Goal: Task Accomplishment & Management: Manage account settings

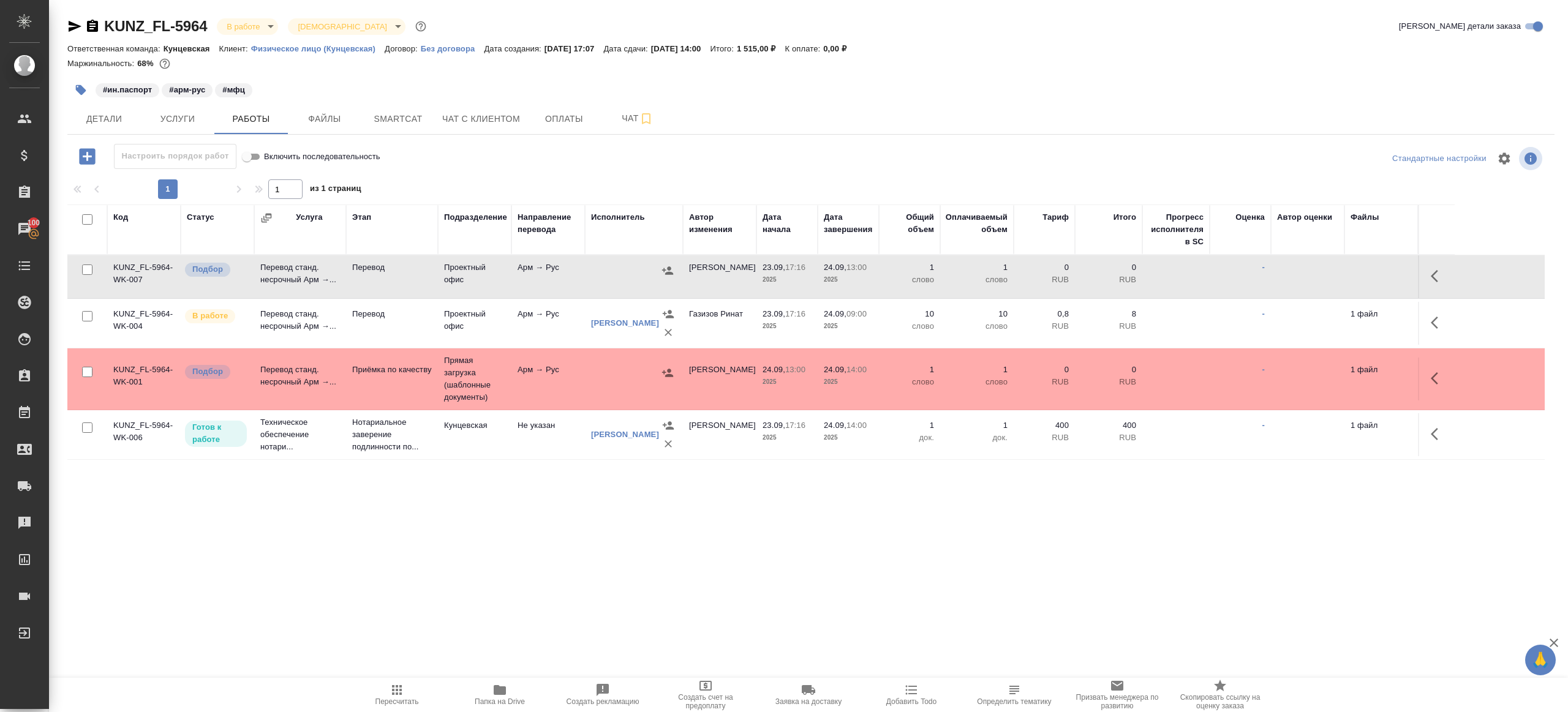
click at [390, 691] on icon "button" at bounding box center [397, 691] width 15 height 15
click at [447, 611] on div ".cls-1 fill:#fff; AWATERA Gazizov Rinat Клиенты Спецификации Заказы 100 Чаты To…" at bounding box center [784, 356] width 1568 height 712
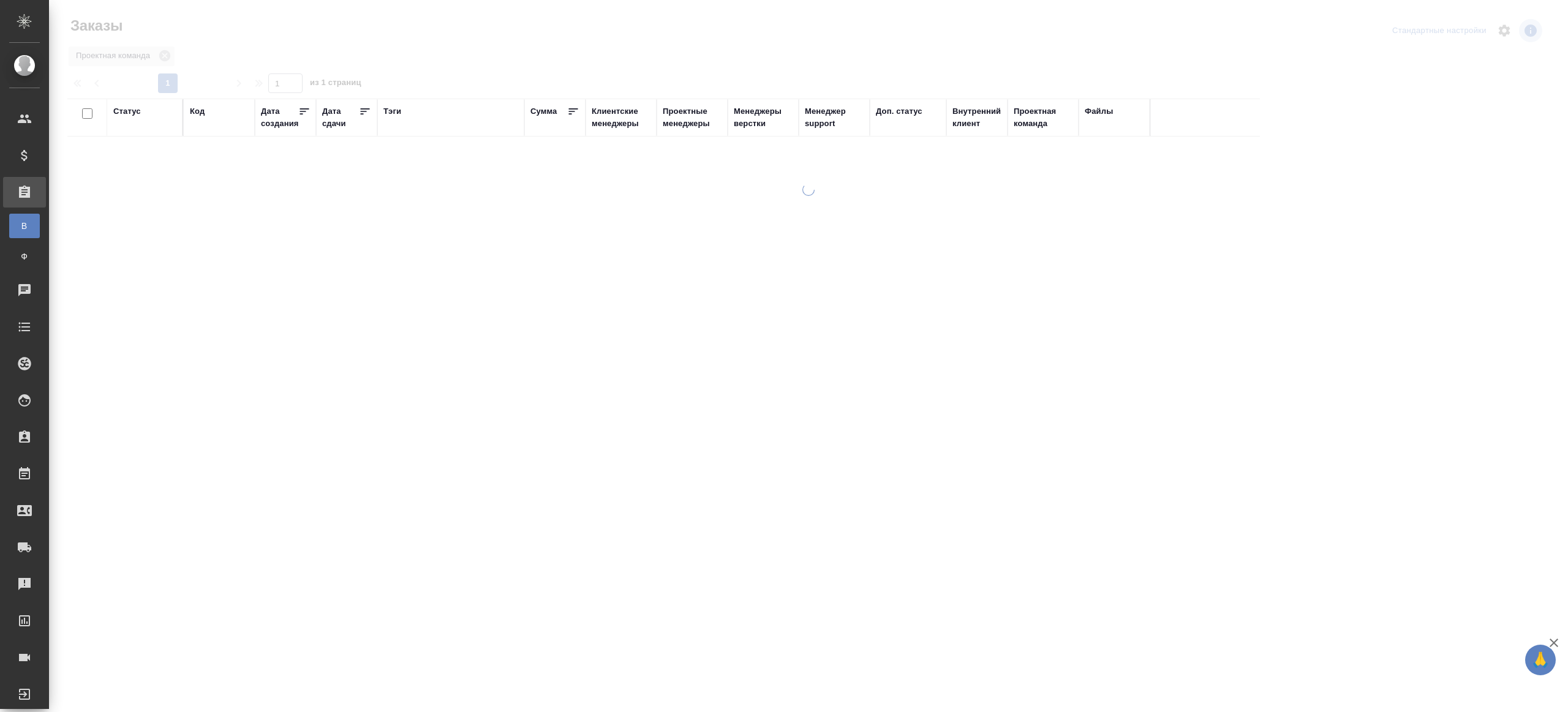
click at [393, 113] on div "Тэги" at bounding box center [393, 111] width 18 height 13
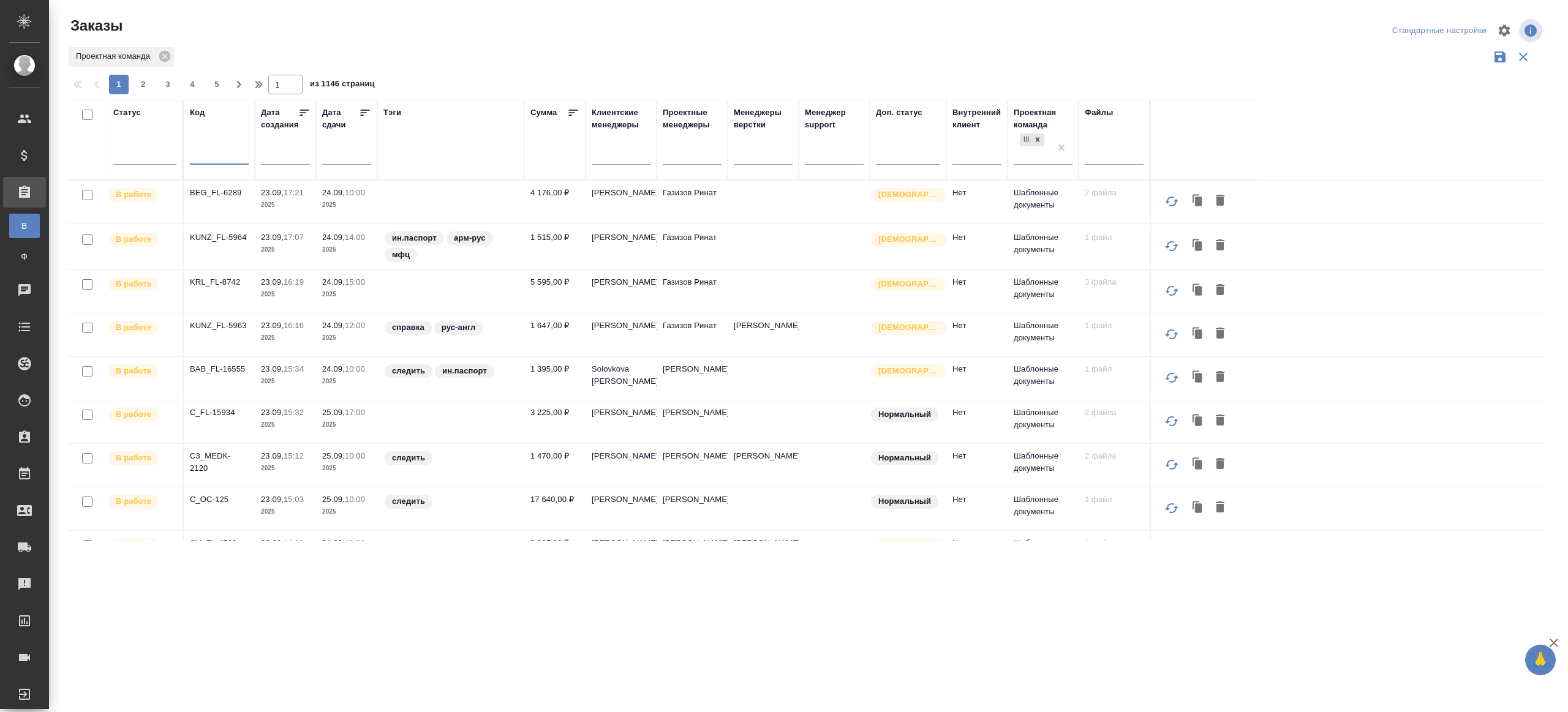
click at [221, 159] on input "text" at bounding box center [220, 156] width 59 height 16
click at [436, 76] on div "1 2 3 4 5 1 из 1146 страниц" at bounding box center [810, 84] width 1487 height 20
click at [237, 157] on input "BAB_FL-16554 -" at bounding box center [220, 156] width 59 height 16
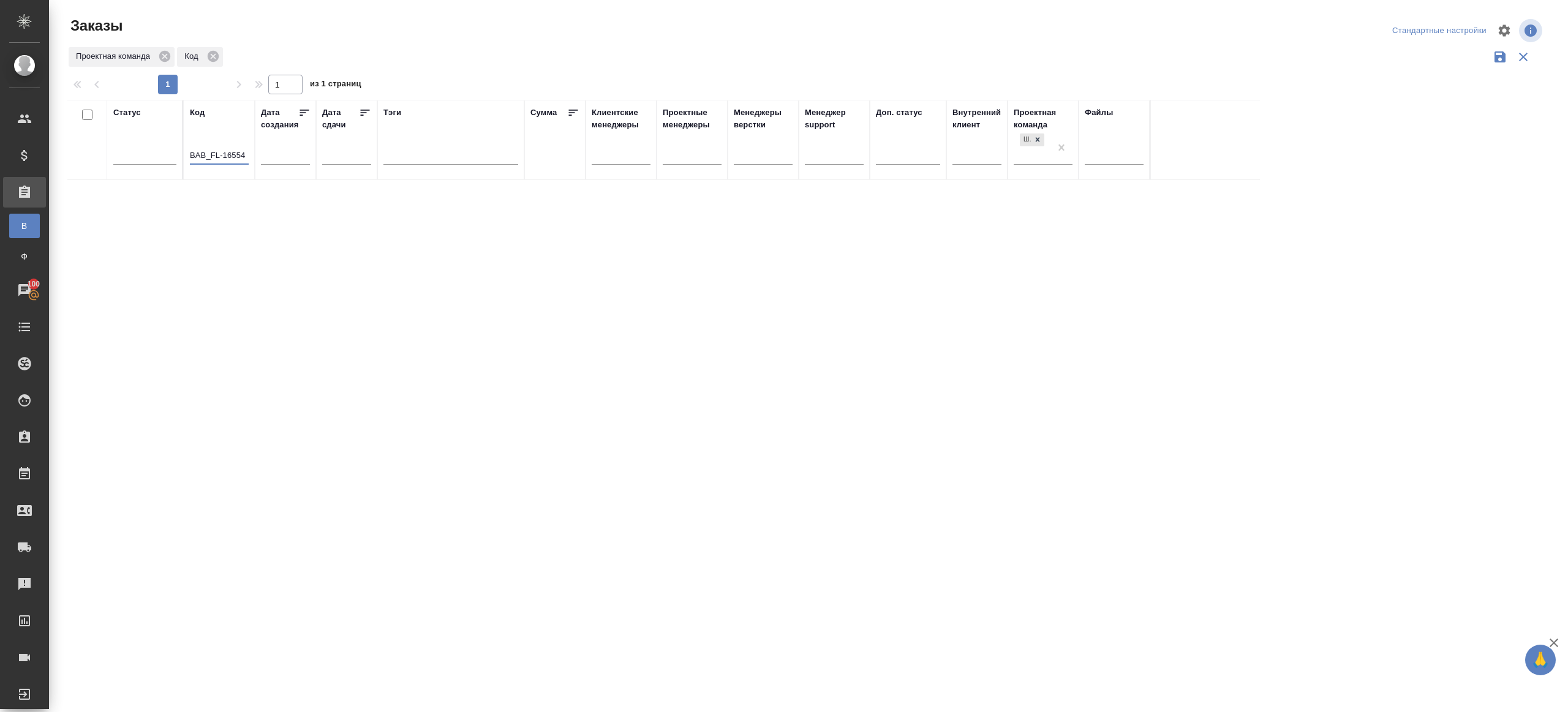
type input "BAB_FL-16554"
click at [393, 67] on div "Заказы Стандартные настройки Проектная команда Код 1 1 из 1 страниц Статус Код …" at bounding box center [810, 274] width 1500 height 548
click at [428, 164] on div at bounding box center [451, 157] width 135 height 32
click at [430, 155] on div at bounding box center [451, 152] width 135 height 18
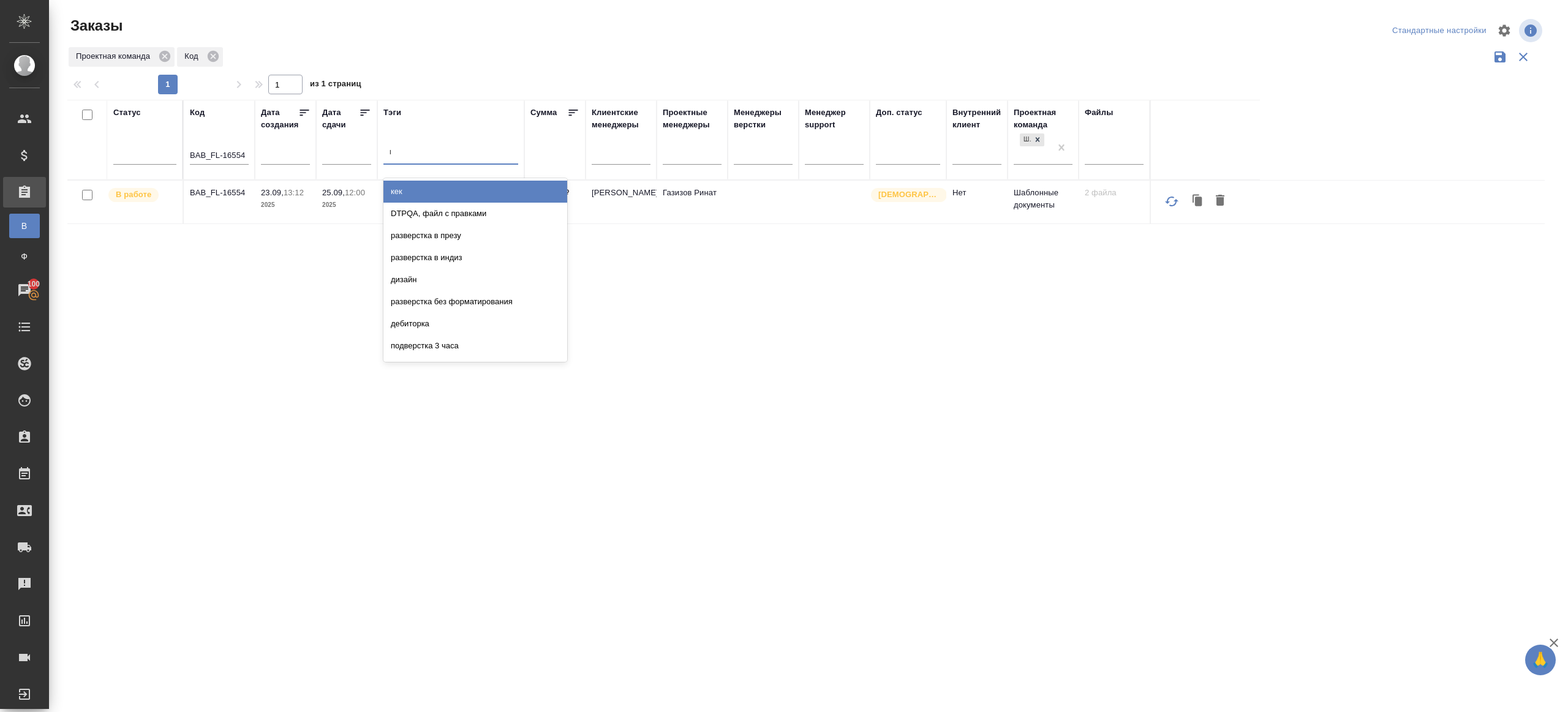
type input "выгрузить"
click at [447, 189] on div "выгрузить из ск" at bounding box center [475, 191] width 184 height 22
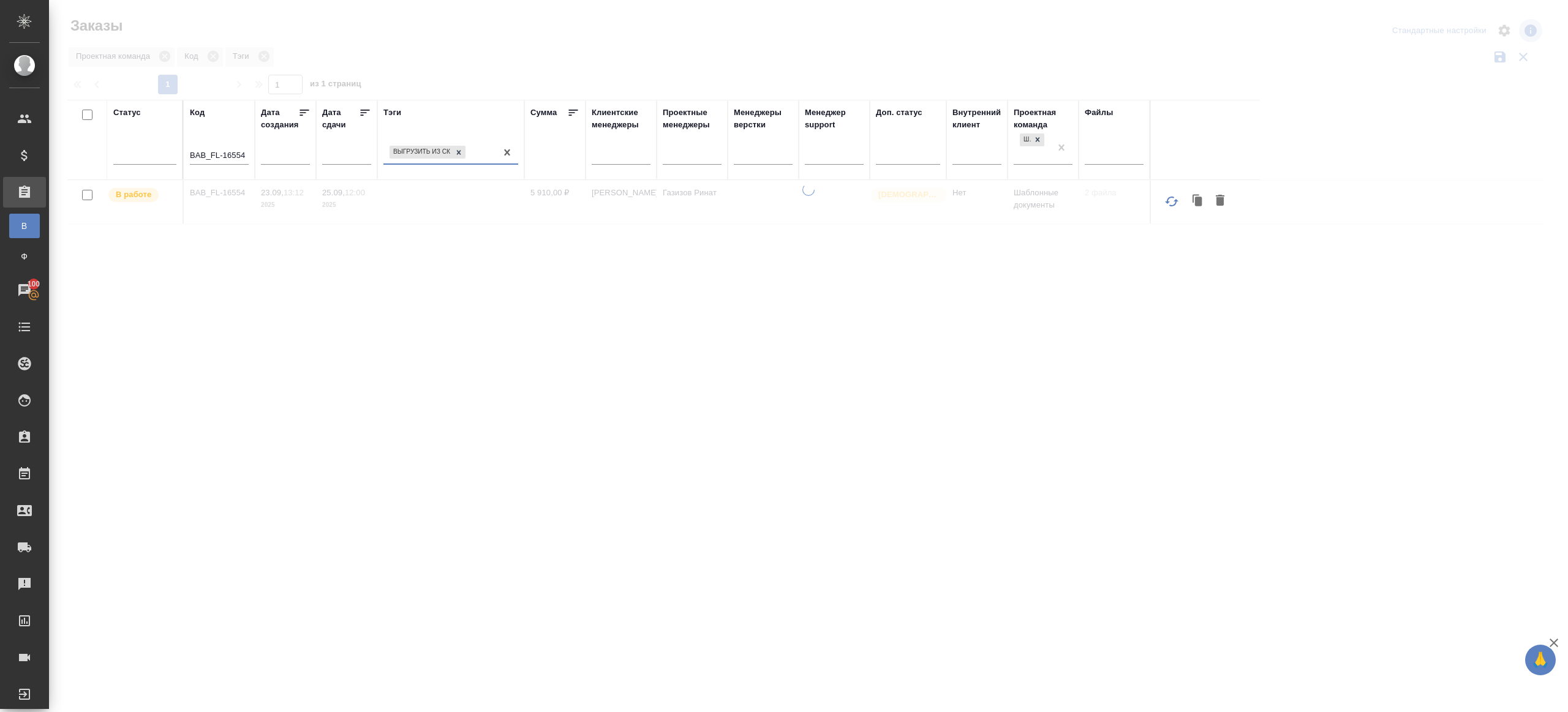
click at [212, 153] on input "BAB_FL-16554" at bounding box center [220, 156] width 59 height 16
click at [457, 77] on div "1 1 из 1 страниц" at bounding box center [810, 84] width 1487 height 20
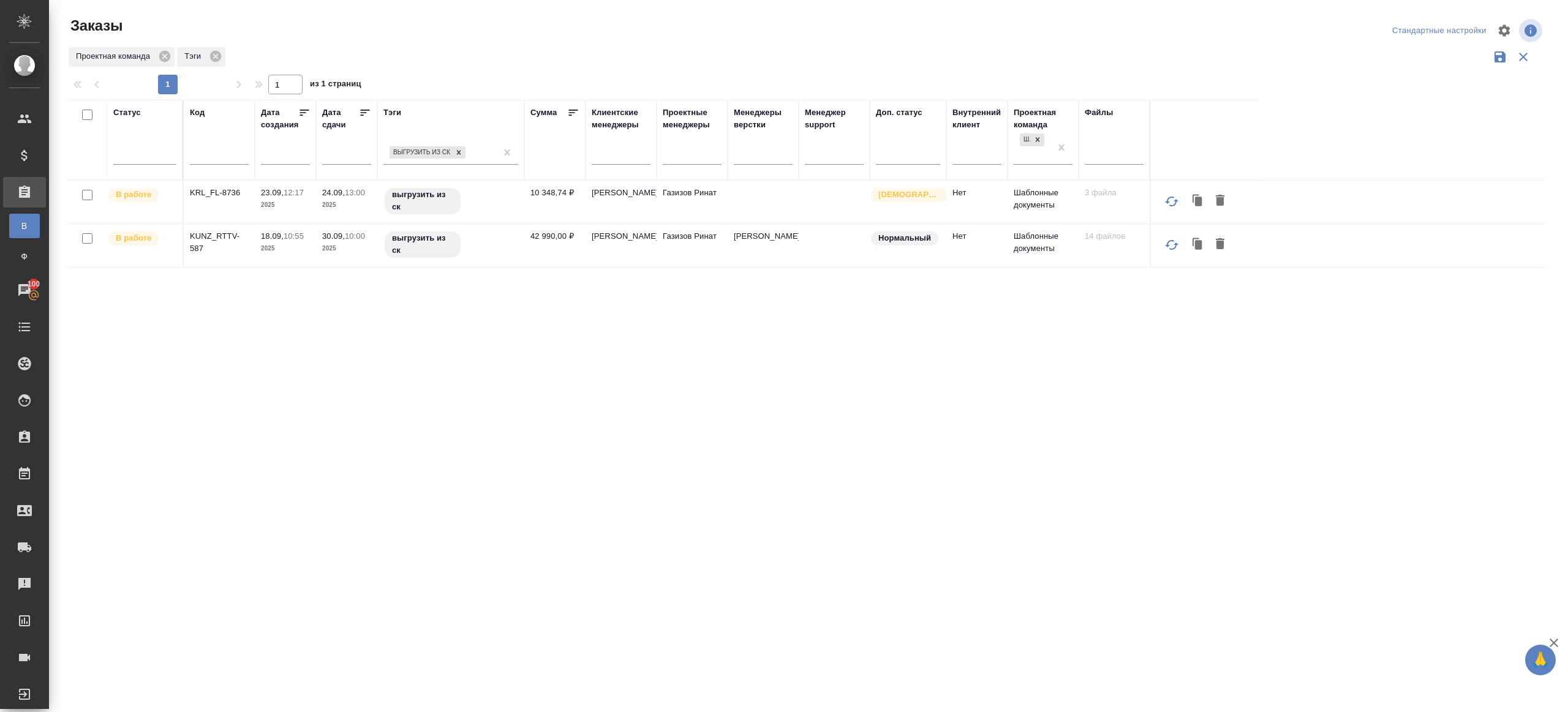
click at [362, 110] on icon at bounding box center [364, 112] width 13 height 13
click at [214, 192] on p "KRL_FL-8736" at bounding box center [220, 193] width 59 height 13
click at [215, 234] on p "KUNZ_RTTV-587" at bounding box center [220, 242] width 59 height 24
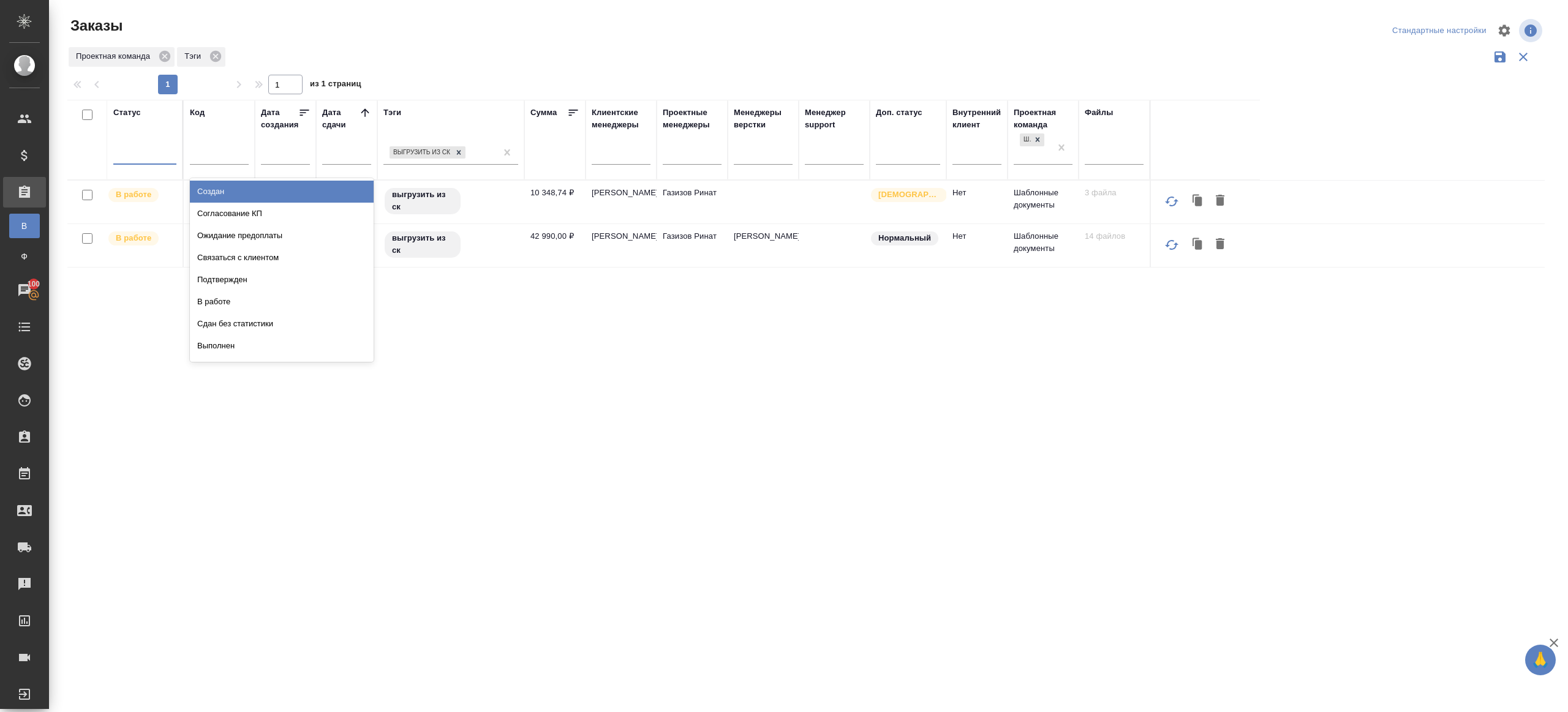
click at [145, 156] on div at bounding box center [144, 152] width 63 height 18
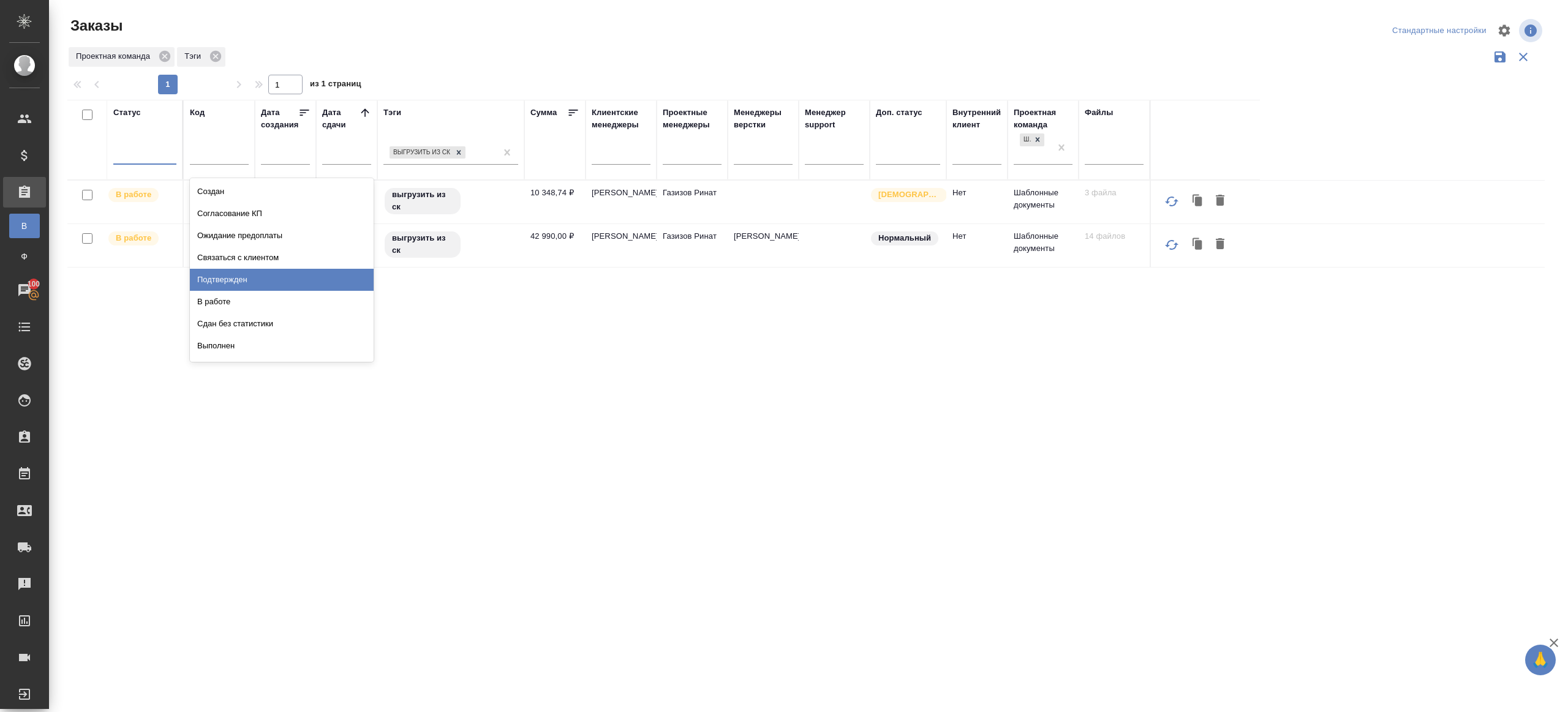
click at [265, 280] on div "Подтвержден" at bounding box center [282, 280] width 184 height 22
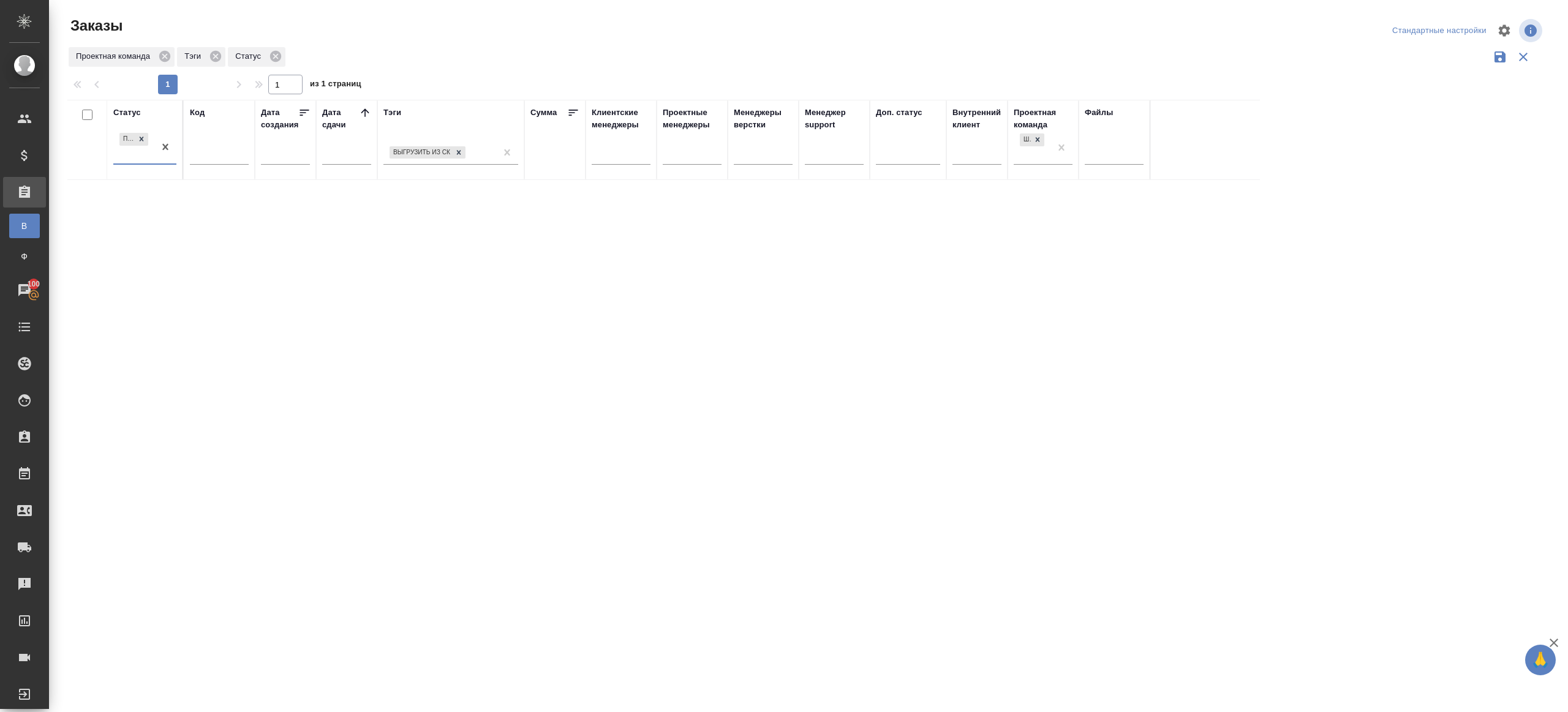
click at [367, 116] on icon at bounding box center [364, 112] width 13 height 13
click at [551, 38] on div "Заказы" at bounding box center [315, 31] width 495 height 30
click at [951, 245] on div "Статус Подтвержден Код Дата создания Дата сдачи Тэги Сумма Клиентские менеджеры…" at bounding box center [806, 320] width 1477 height 441
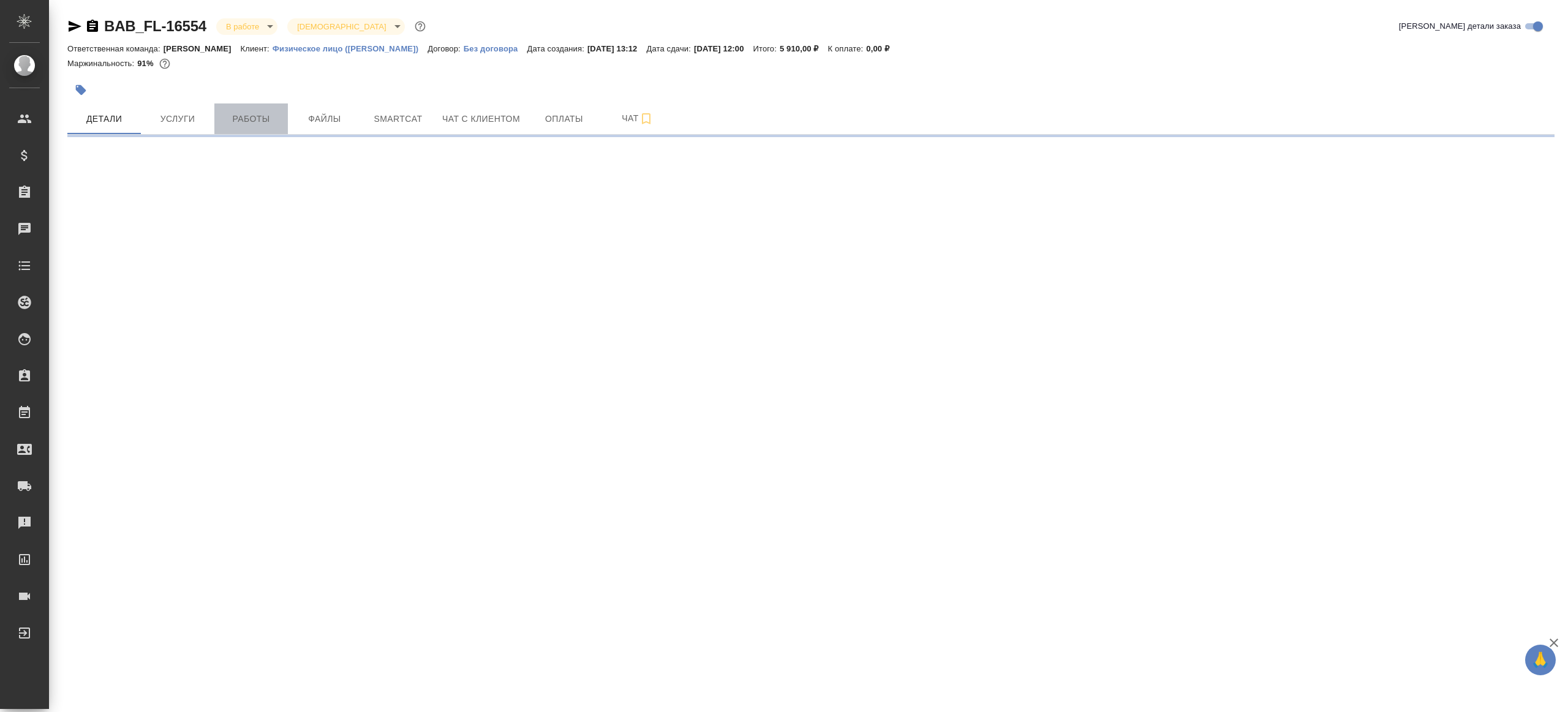
click at [268, 121] on span "Работы" at bounding box center [251, 119] width 59 height 16
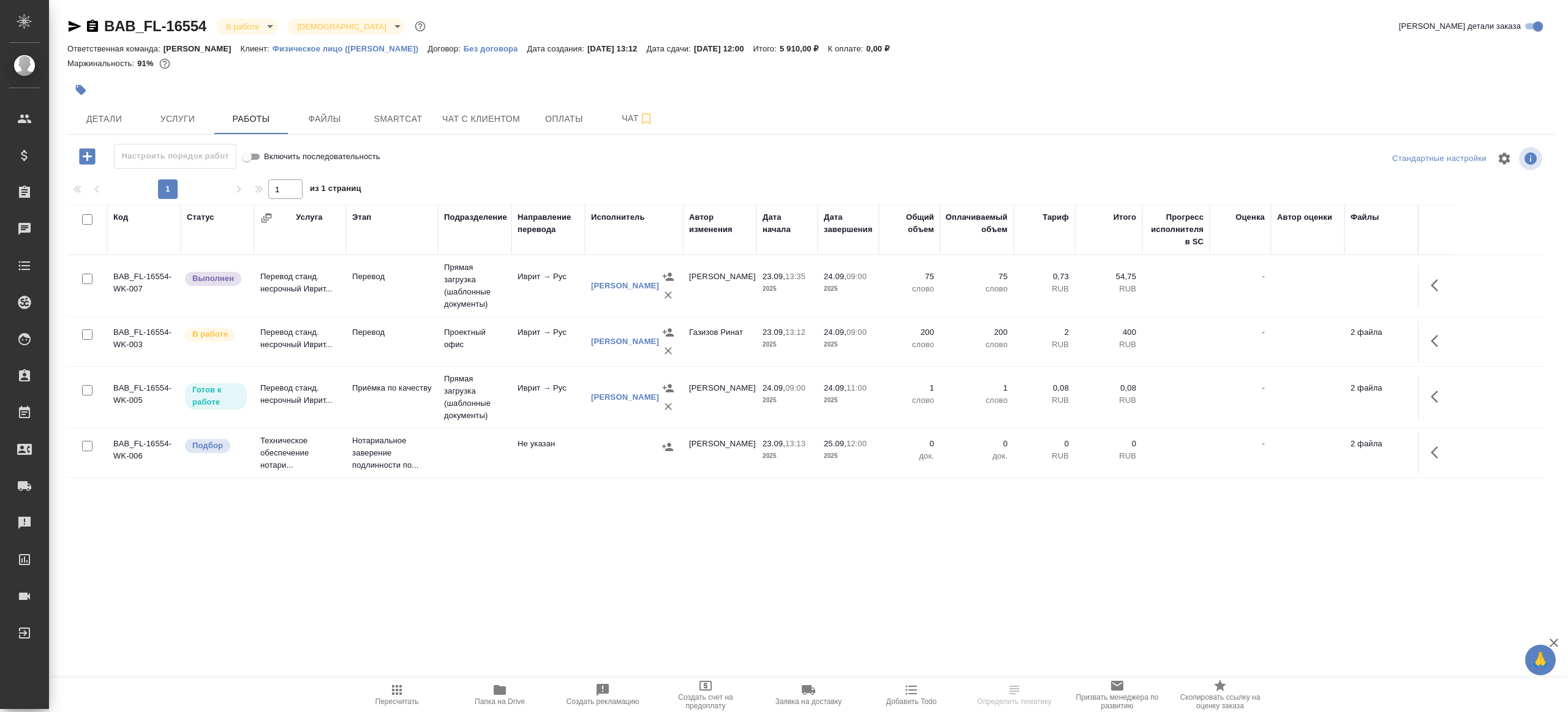
click at [520, 163] on div "Настроить порядок работ Включить последовательность" at bounding box center [315, 157] width 495 height 25
click at [539, 330] on td "Иврит → Рус" at bounding box center [548, 342] width 73 height 43
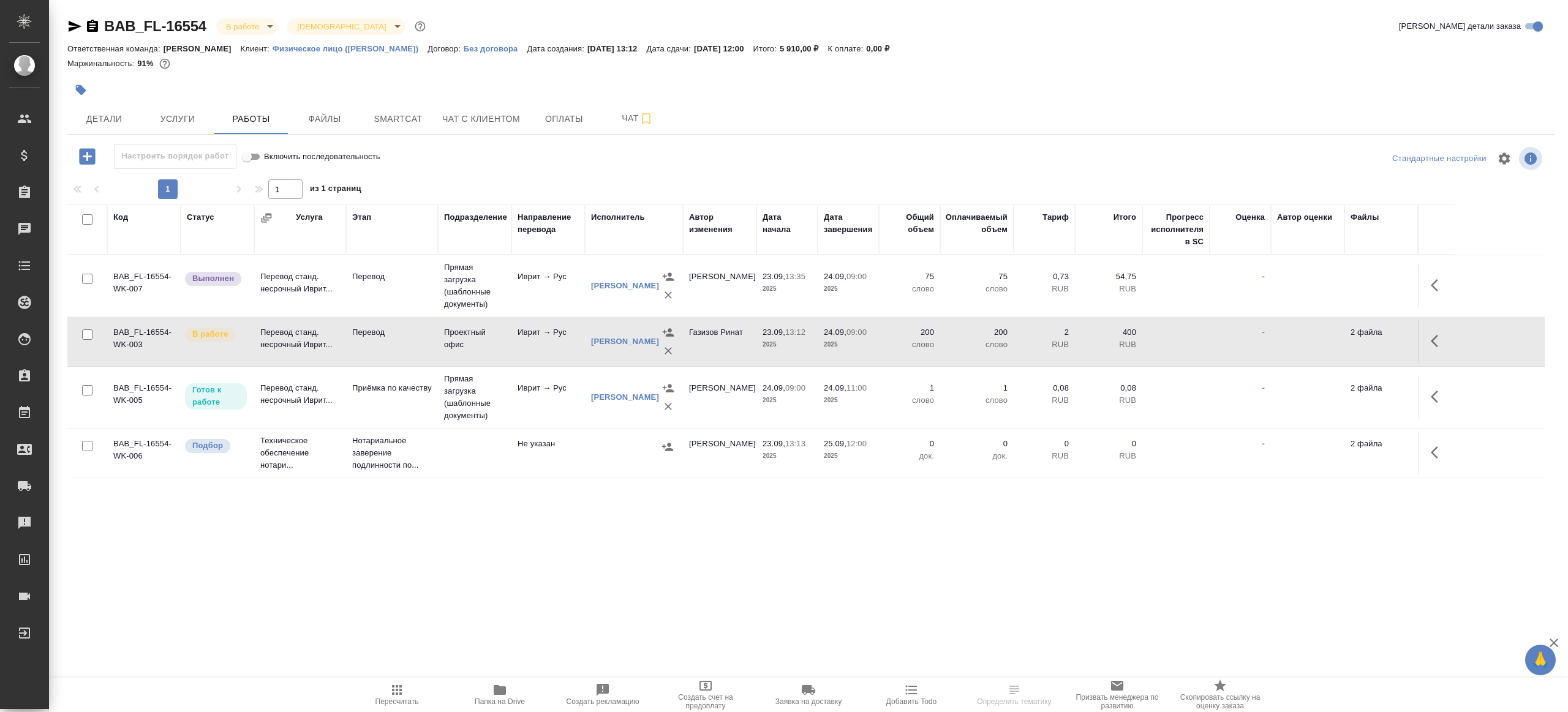
click at [539, 330] on td "Иврит → Рус" at bounding box center [548, 342] width 73 height 43
click at [1436, 336] on icon "button" at bounding box center [1434, 341] width 7 height 13
click at [1343, 337] on icon "button" at bounding box center [1348, 341] width 15 height 15
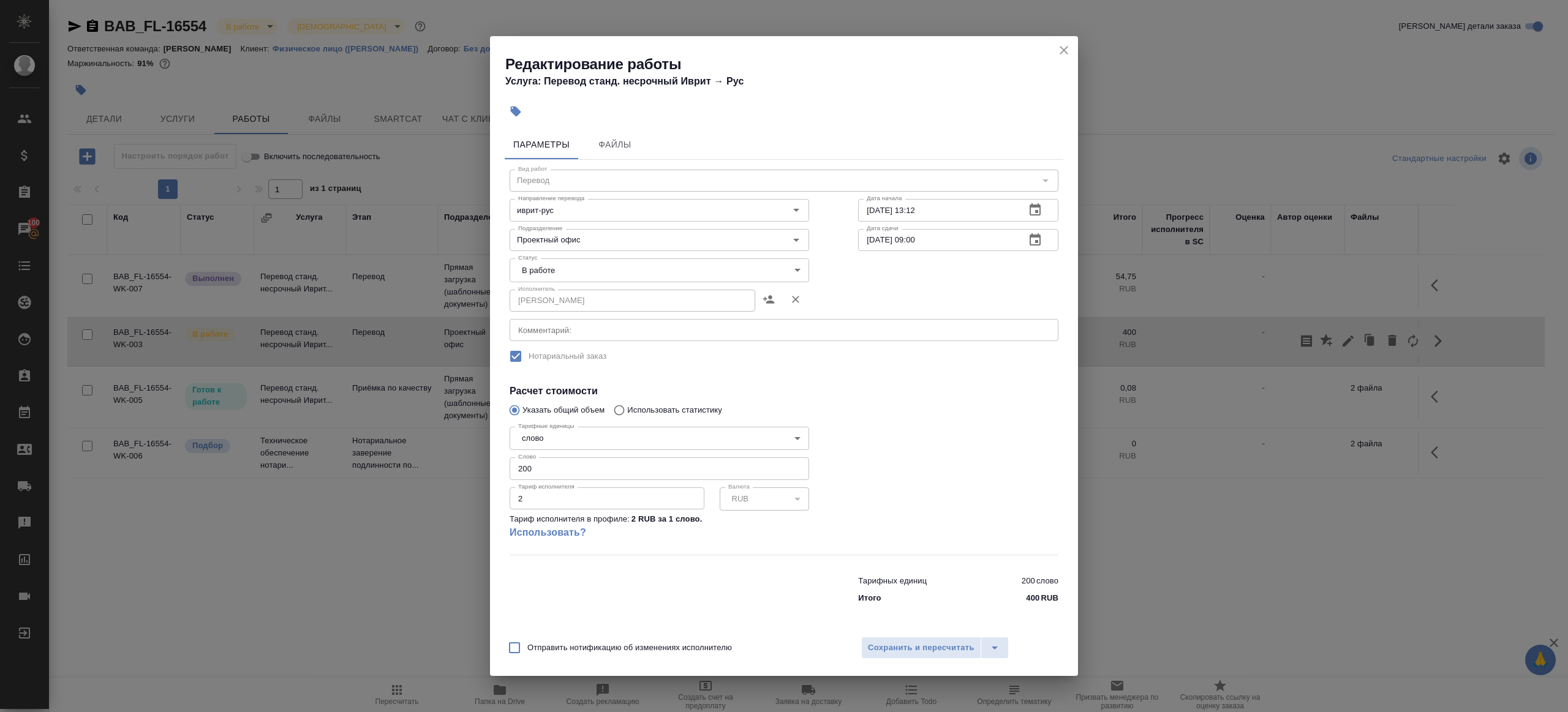
click at [592, 259] on body "🙏 .cls-1 fill:#fff; AWATERA Gazizov Rinat Клиенты Спецификации Заказы 100 Чаты …" at bounding box center [784, 356] width 1568 height 712
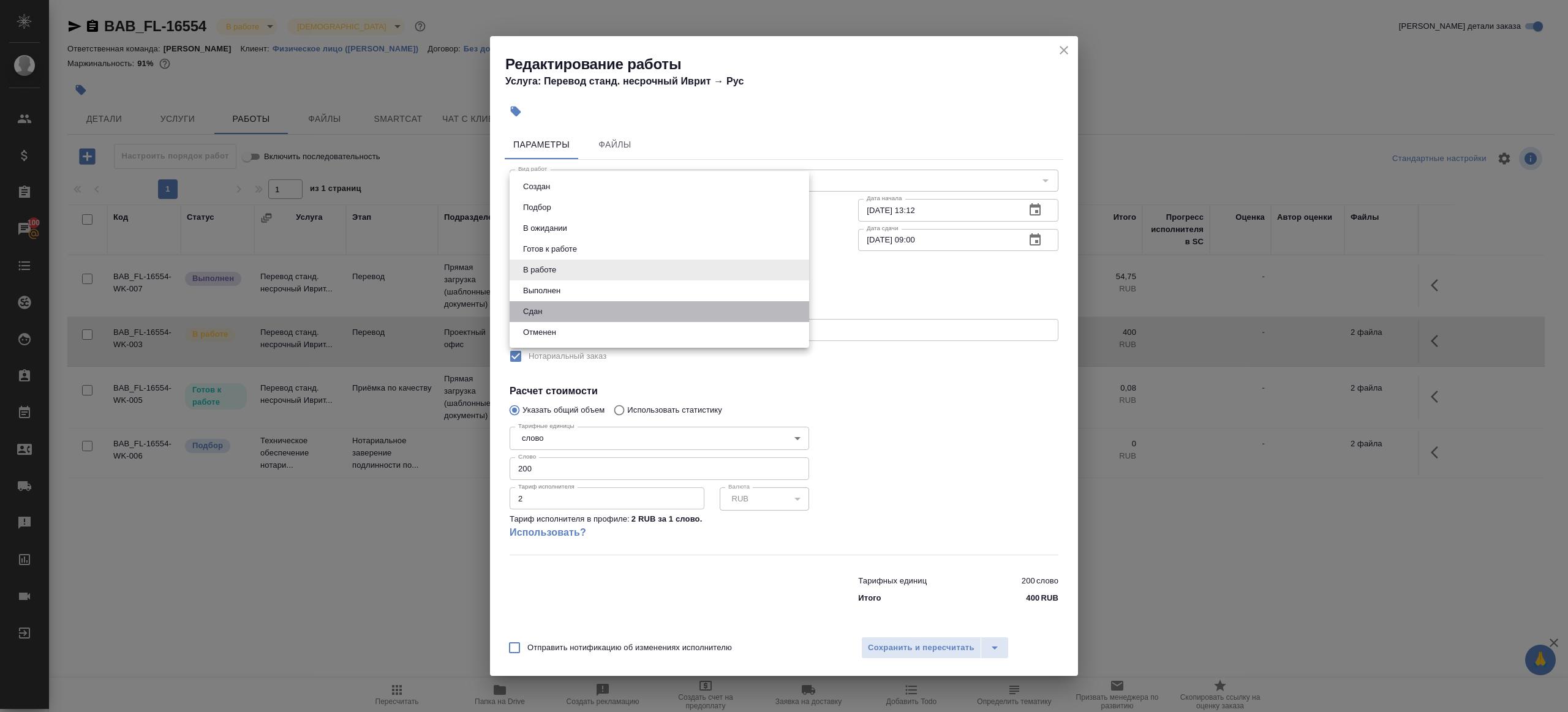
click at [576, 303] on li "Сдан" at bounding box center [659, 312] width 299 height 21
type input "closed"
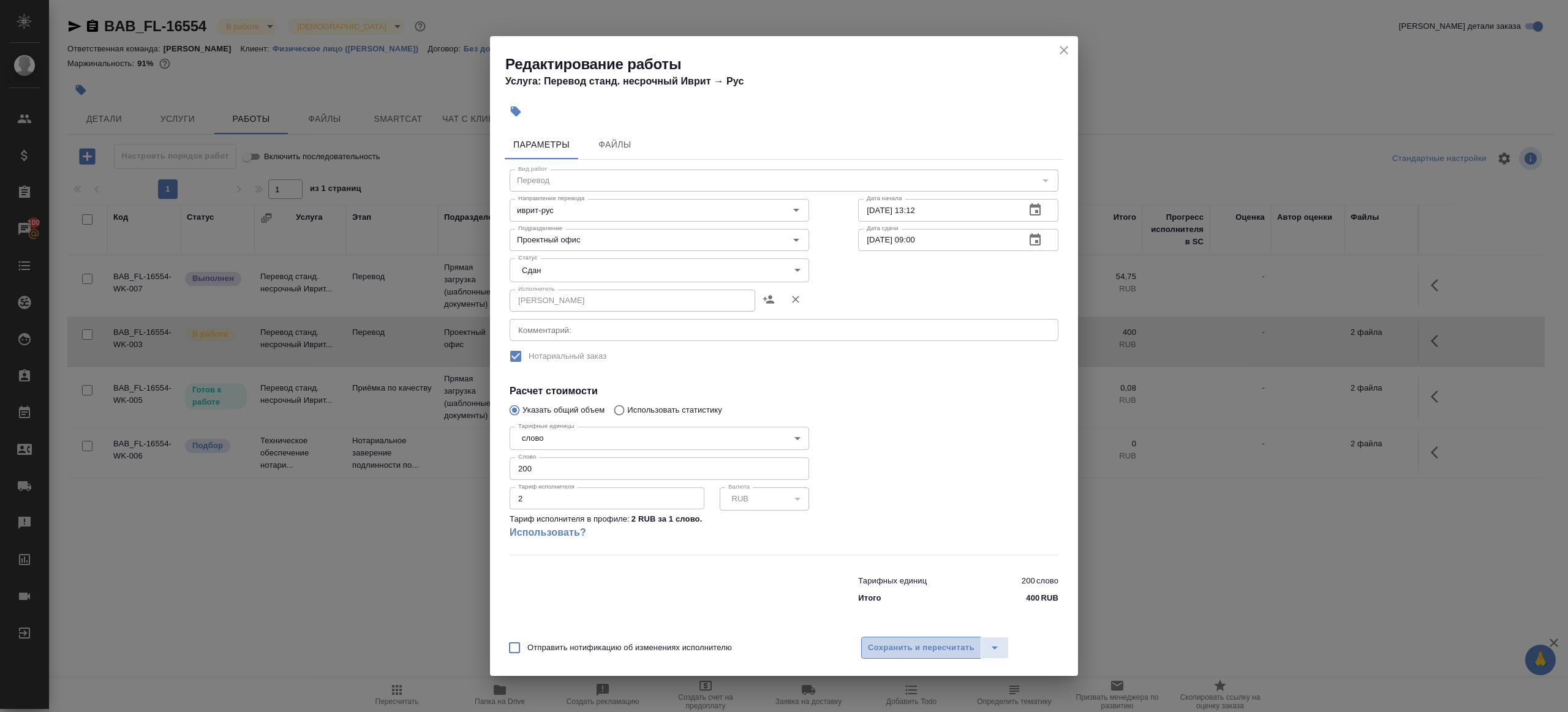
click at [943, 654] on span "Сохранить и пересчитать" at bounding box center [921, 648] width 106 height 14
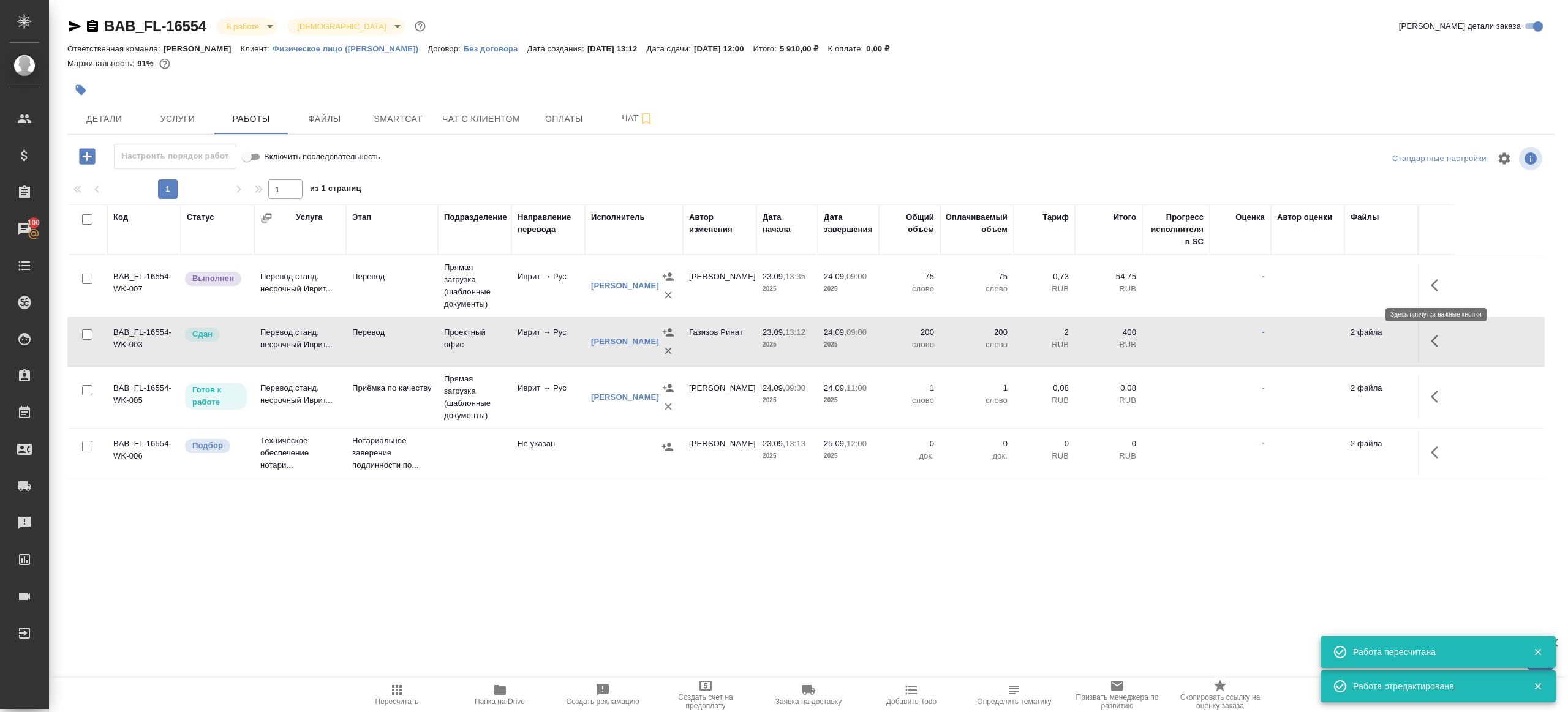
click at [1433, 277] on button "button" at bounding box center [1438, 285] width 30 height 30
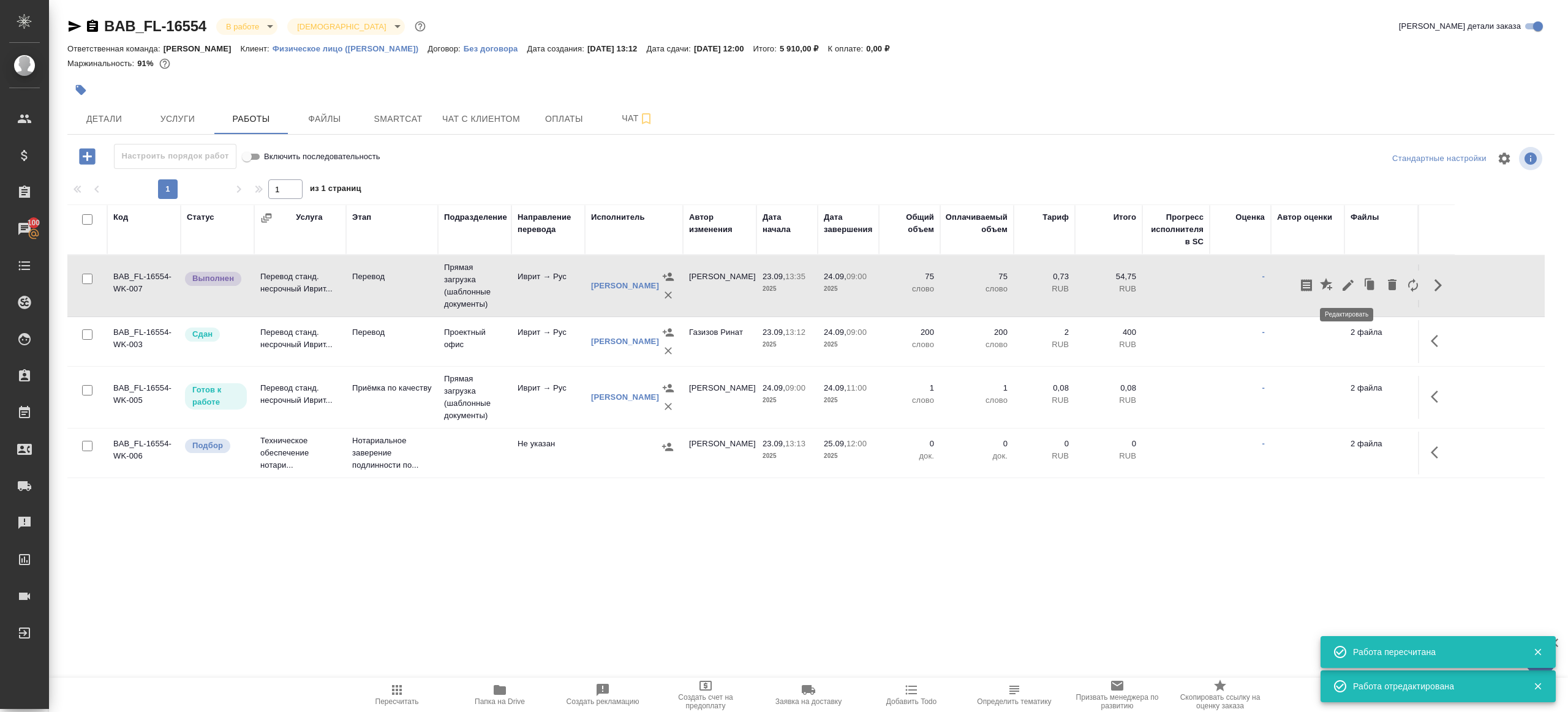
click at [1339, 277] on button "button" at bounding box center [1348, 285] width 21 height 30
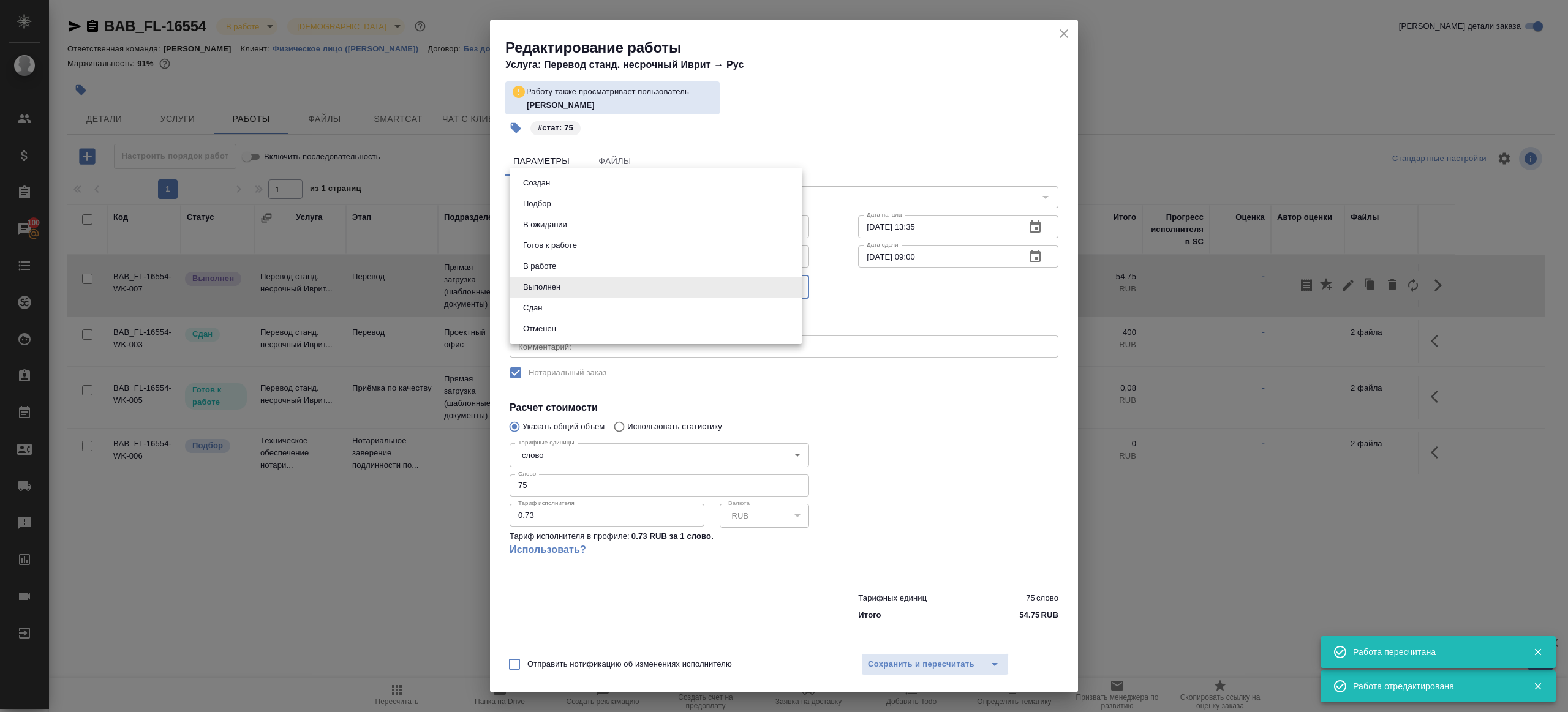
click at [588, 287] on body "🙏 .cls-1 fill:#fff; AWATERA Gazizov Rinat Клиенты Спецификации Заказы 100 Чаты …" at bounding box center [784, 356] width 1568 height 712
click at [584, 308] on li "Сдан" at bounding box center [656, 308] width 293 height 21
type input "closed"
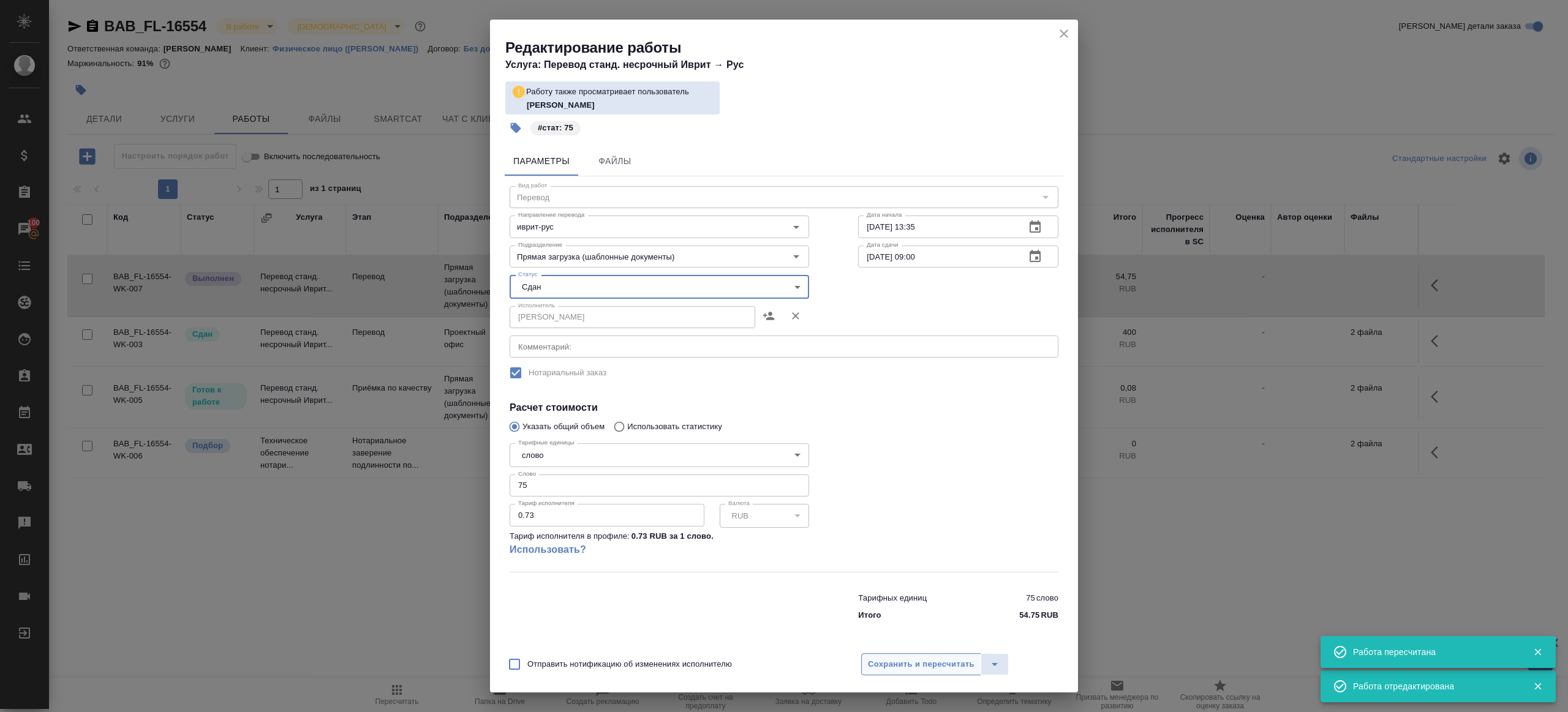
click at [899, 667] on span "Сохранить и пересчитать" at bounding box center [921, 665] width 106 height 14
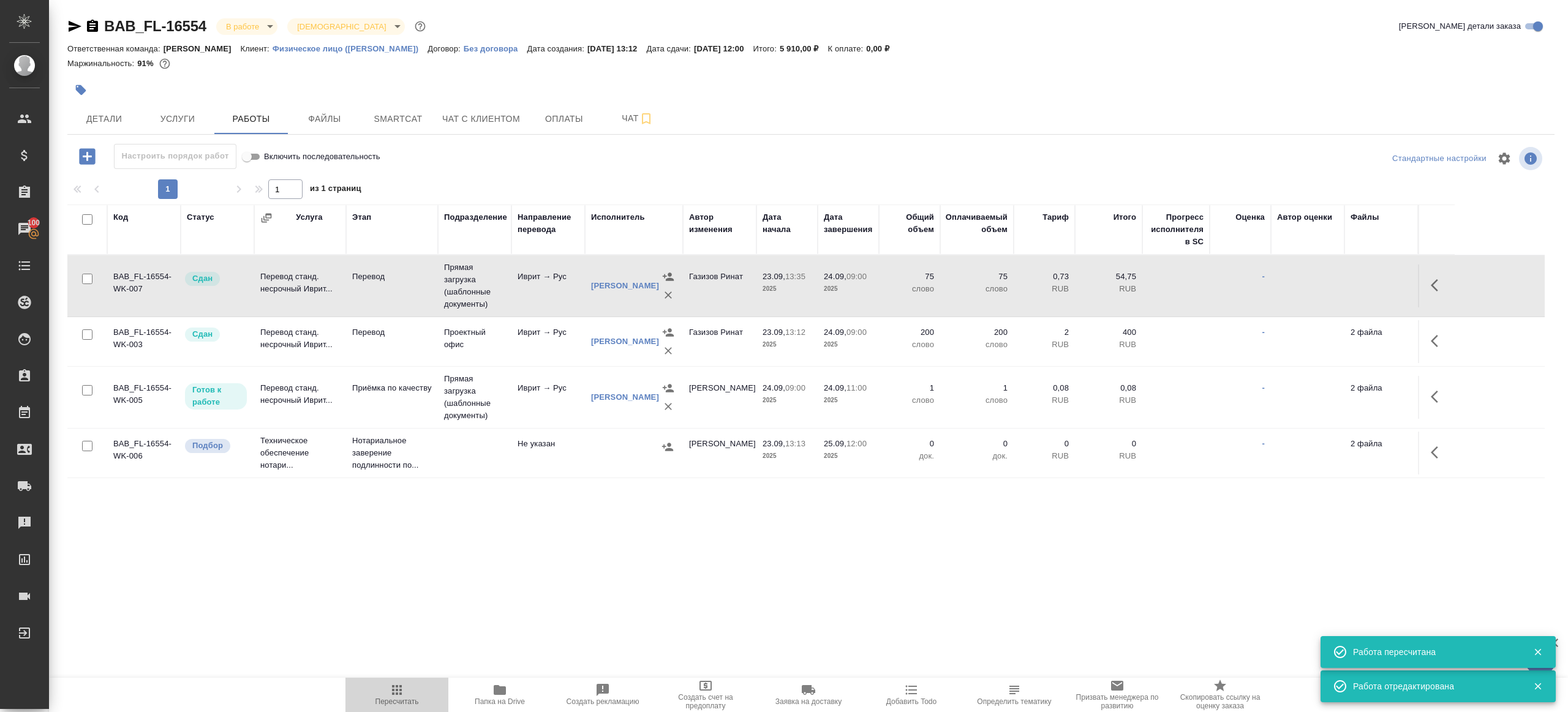
click at [393, 691] on icon "button" at bounding box center [397, 691] width 15 height 15
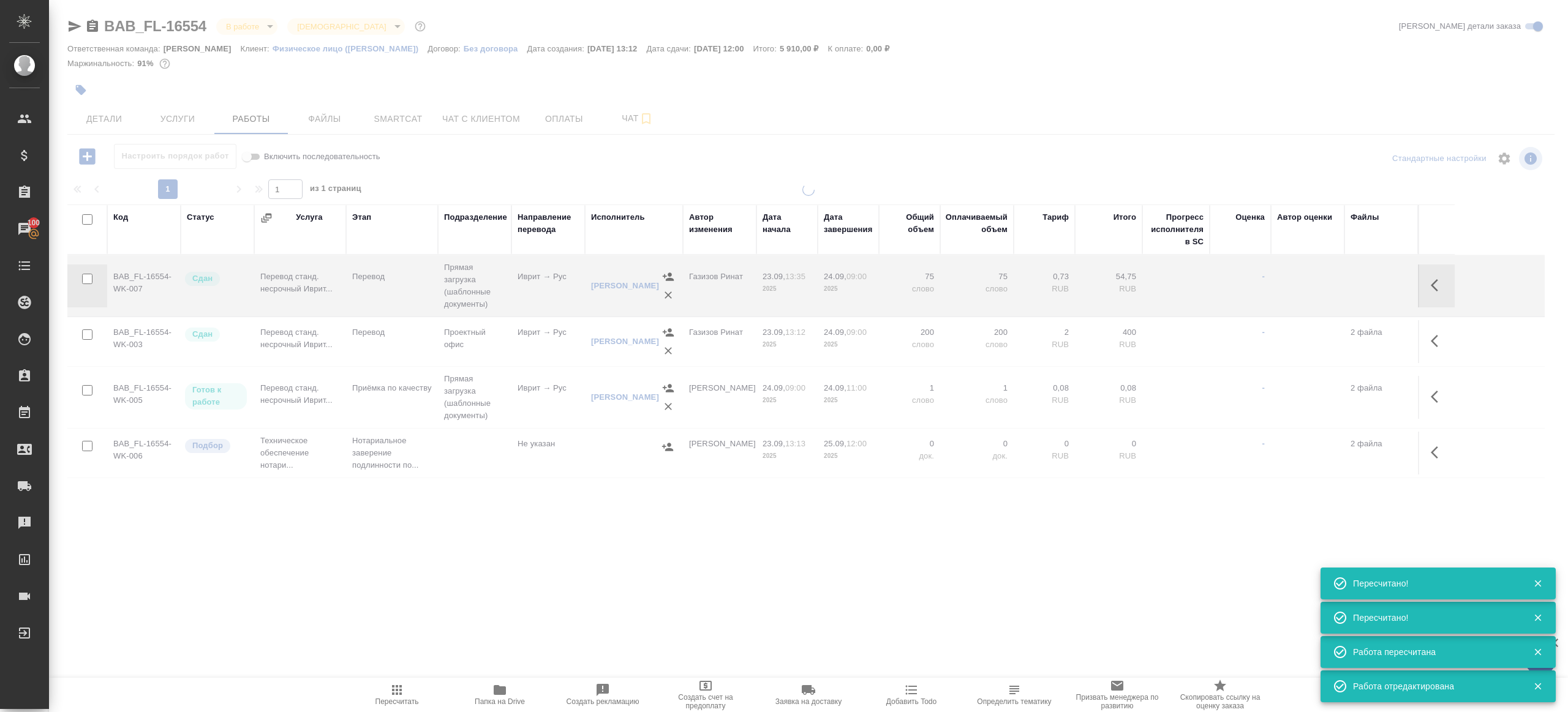
click at [444, 568] on div ".cls-1 fill:#fff; AWATERA Gazizov Rinat Клиенты Спецификации Заказы 100 Чаты To…" at bounding box center [784, 356] width 1568 height 712
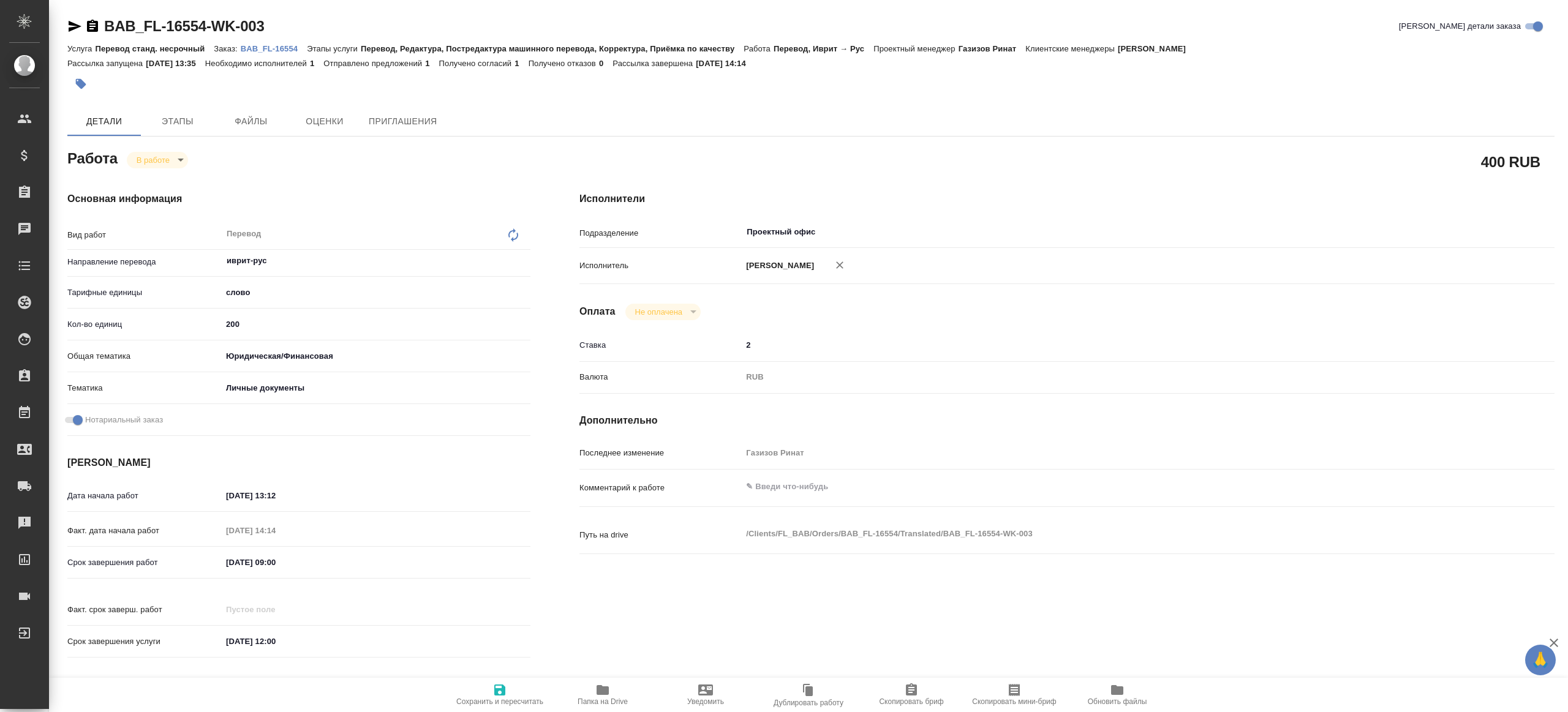
type textarea "x"
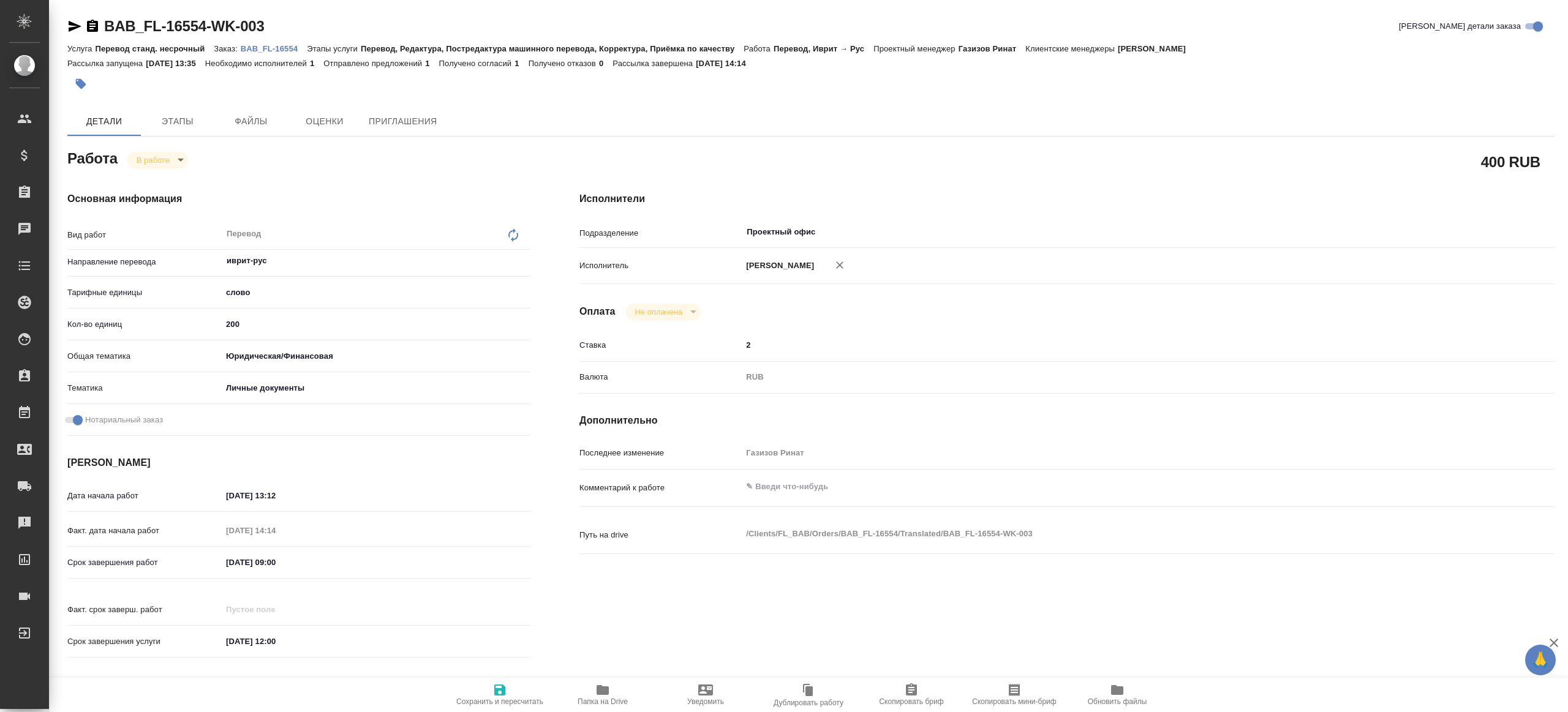
type textarea "x"
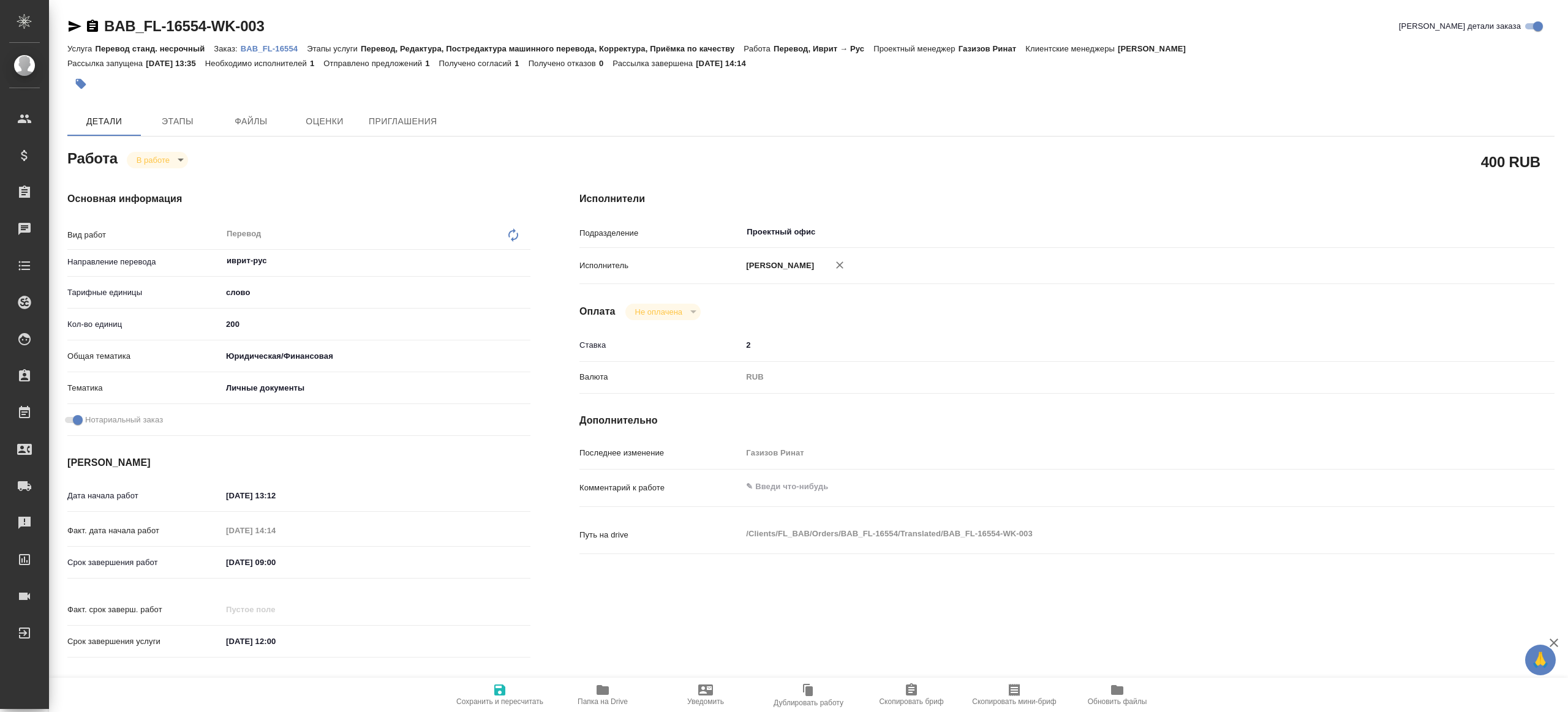
type textarea "x"
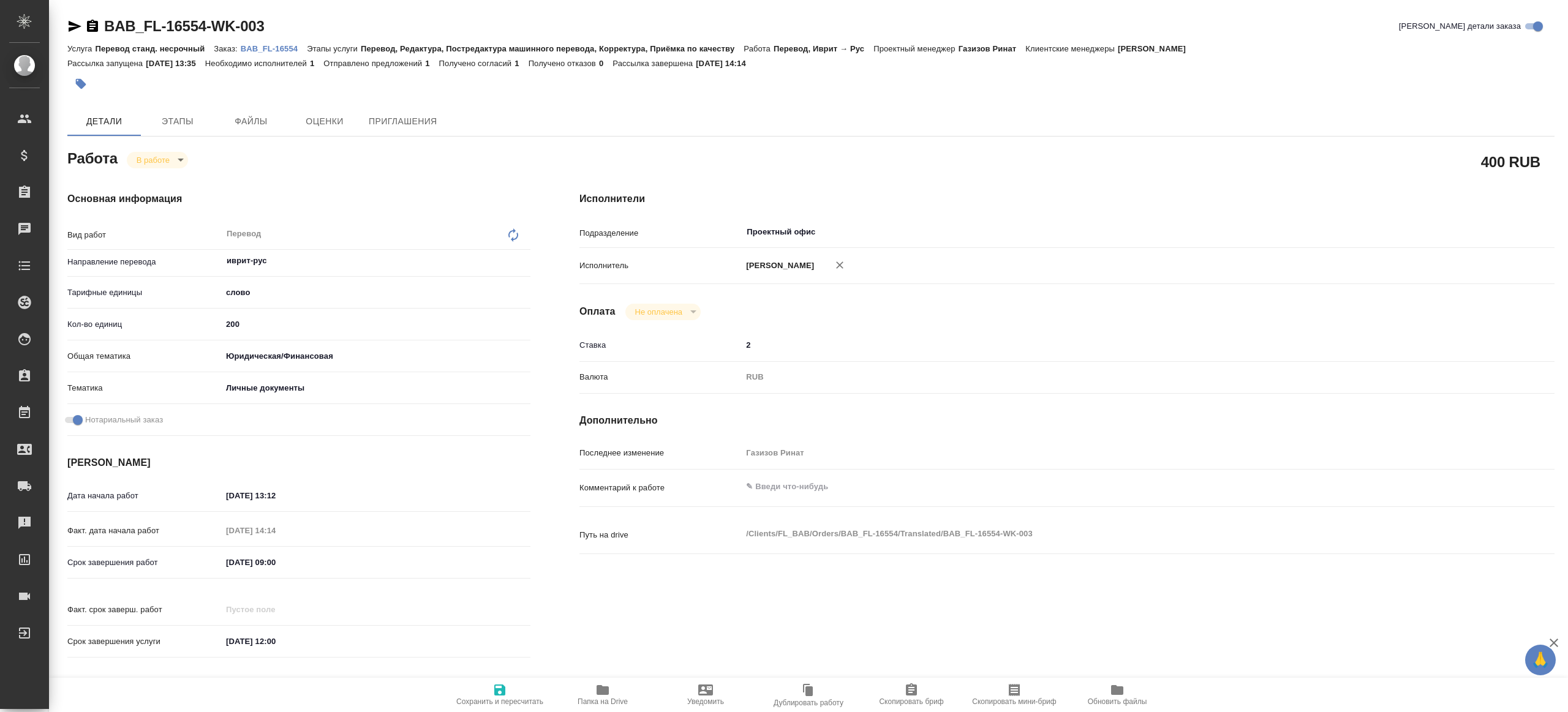
type textarea "x"
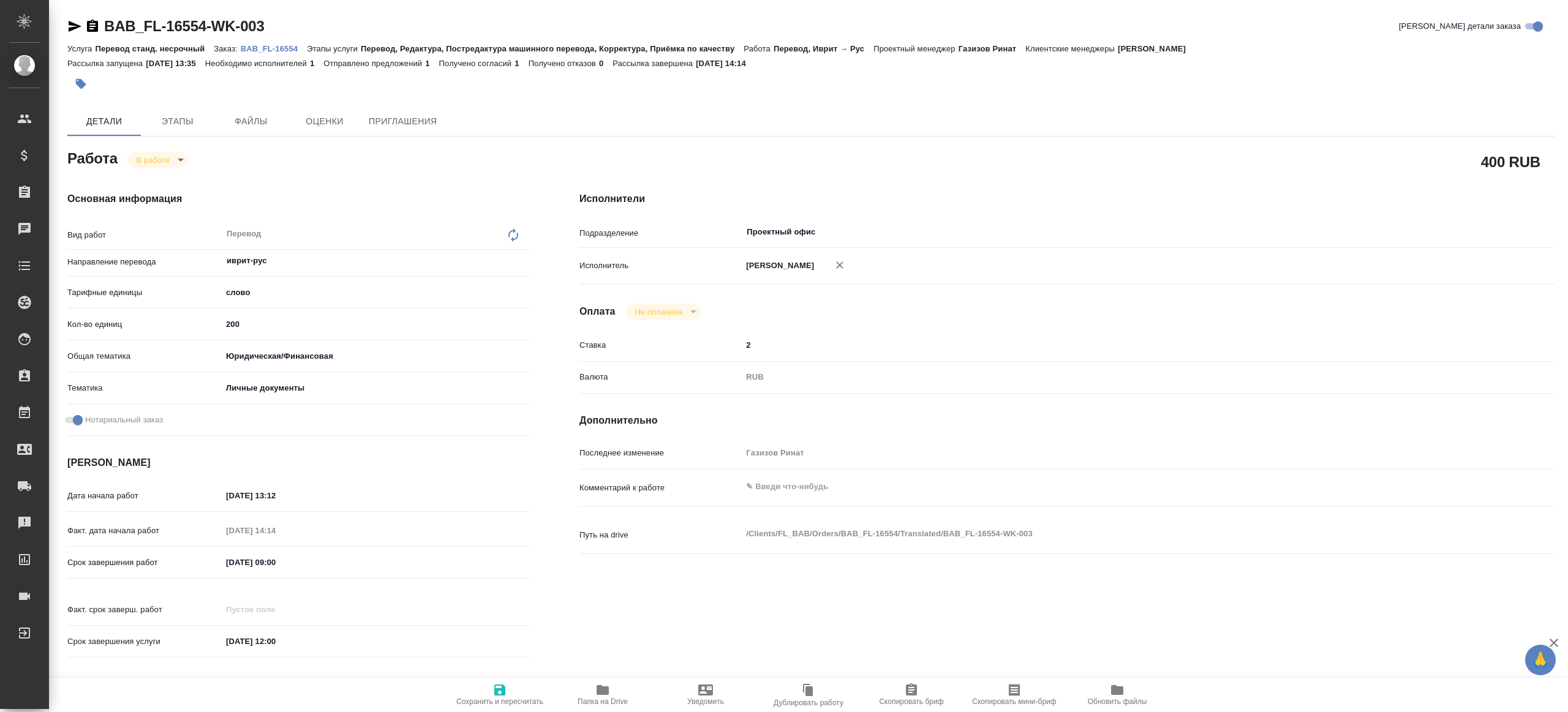
type textarea "x"
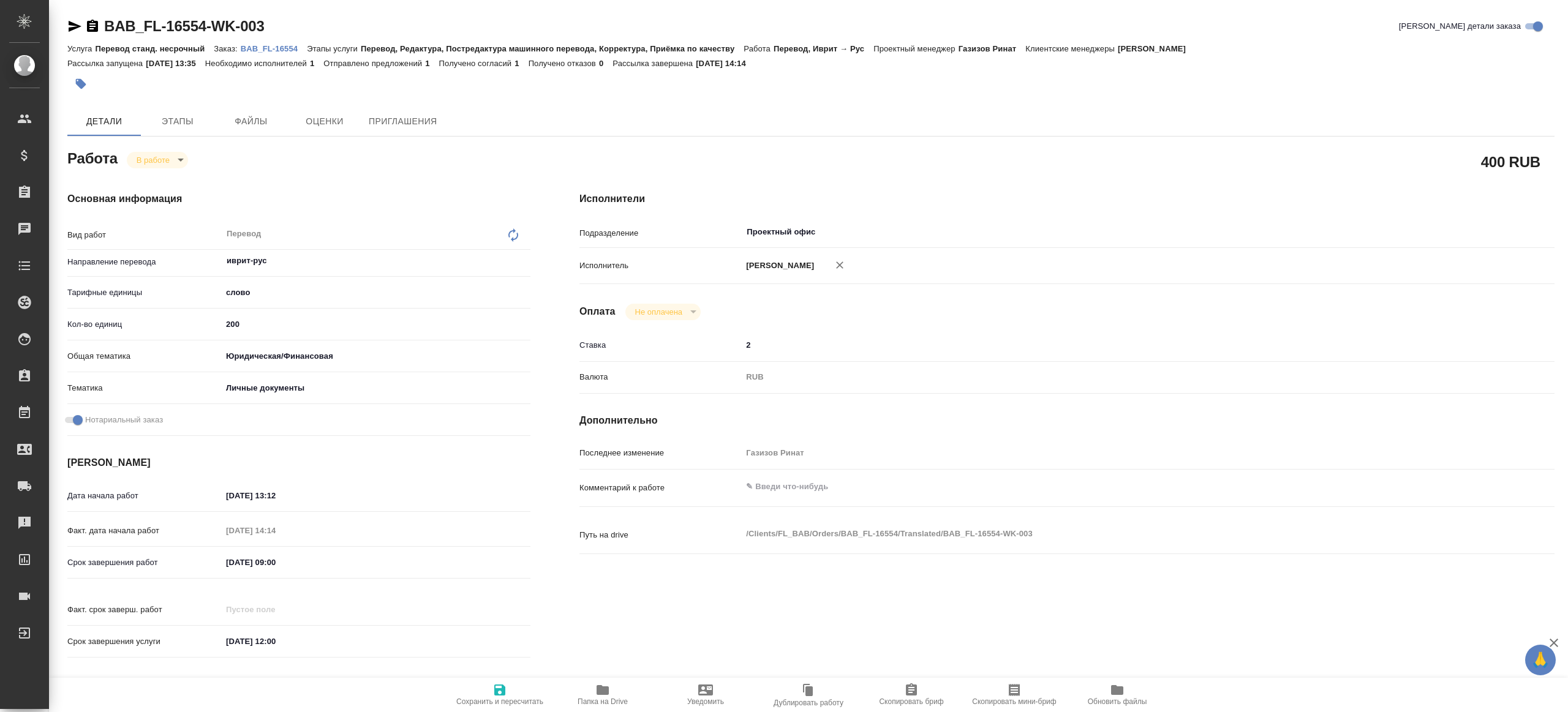
click at [584, 694] on span "Папка на Drive" at bounding box center [602, 694] width 88 height 23
type textarea "x"
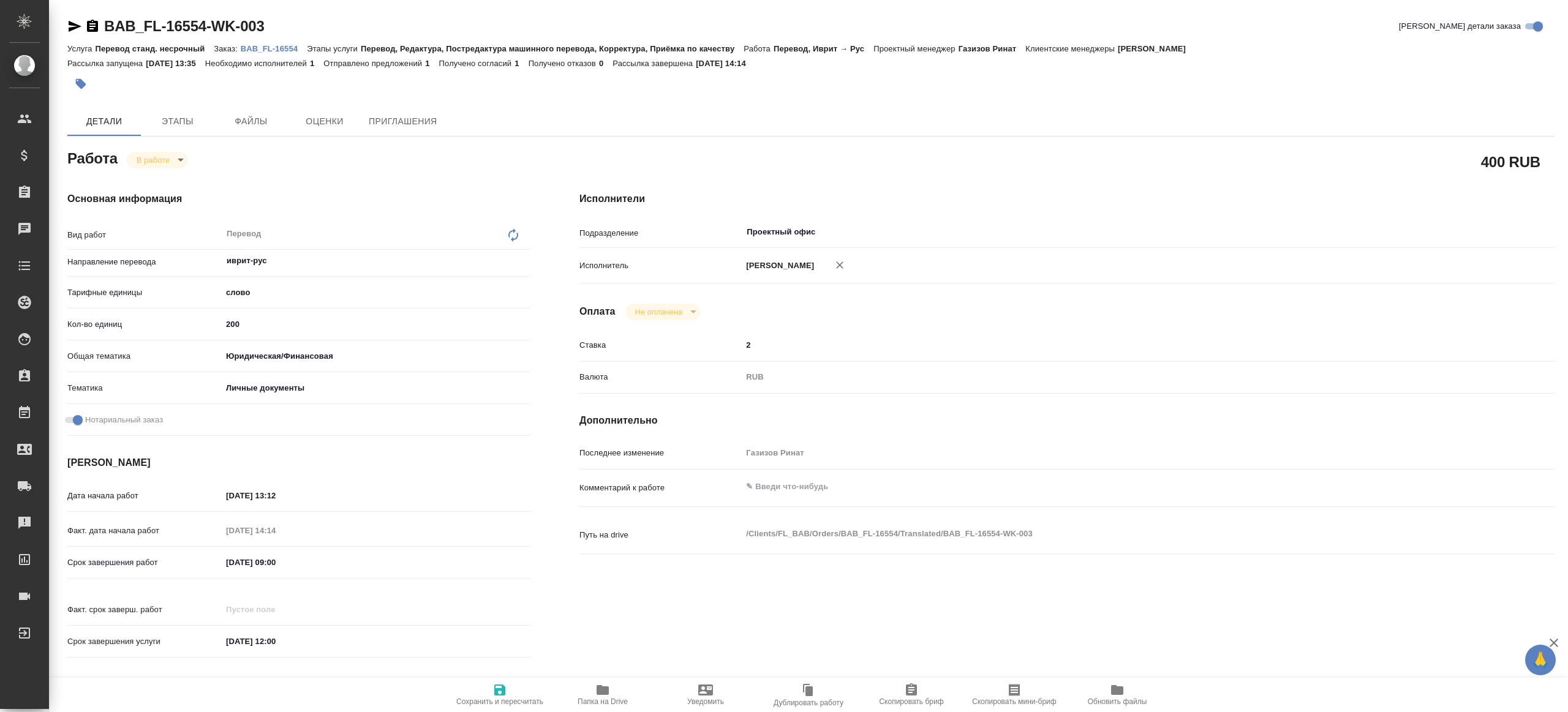
type textarea "x"
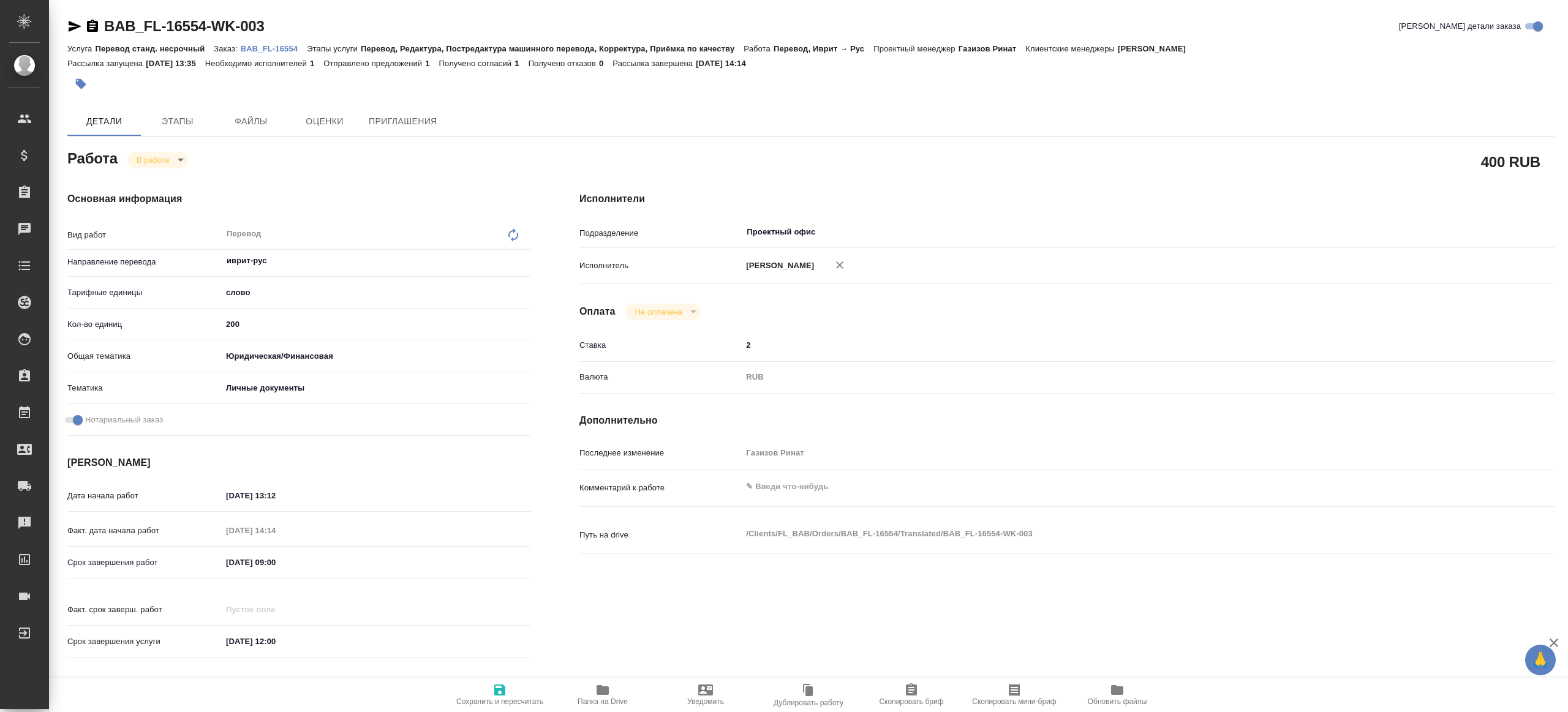
type textarea "x"
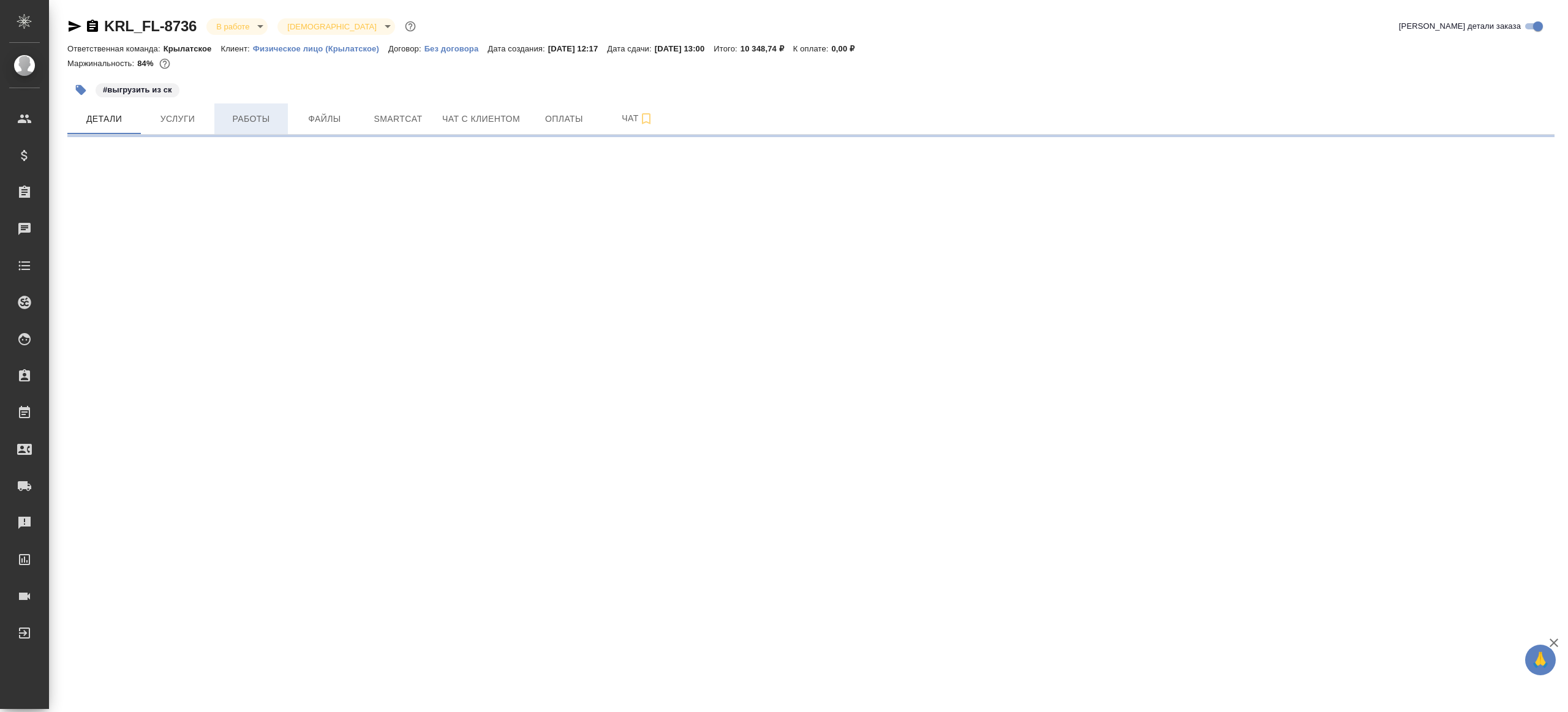
select select "RU"
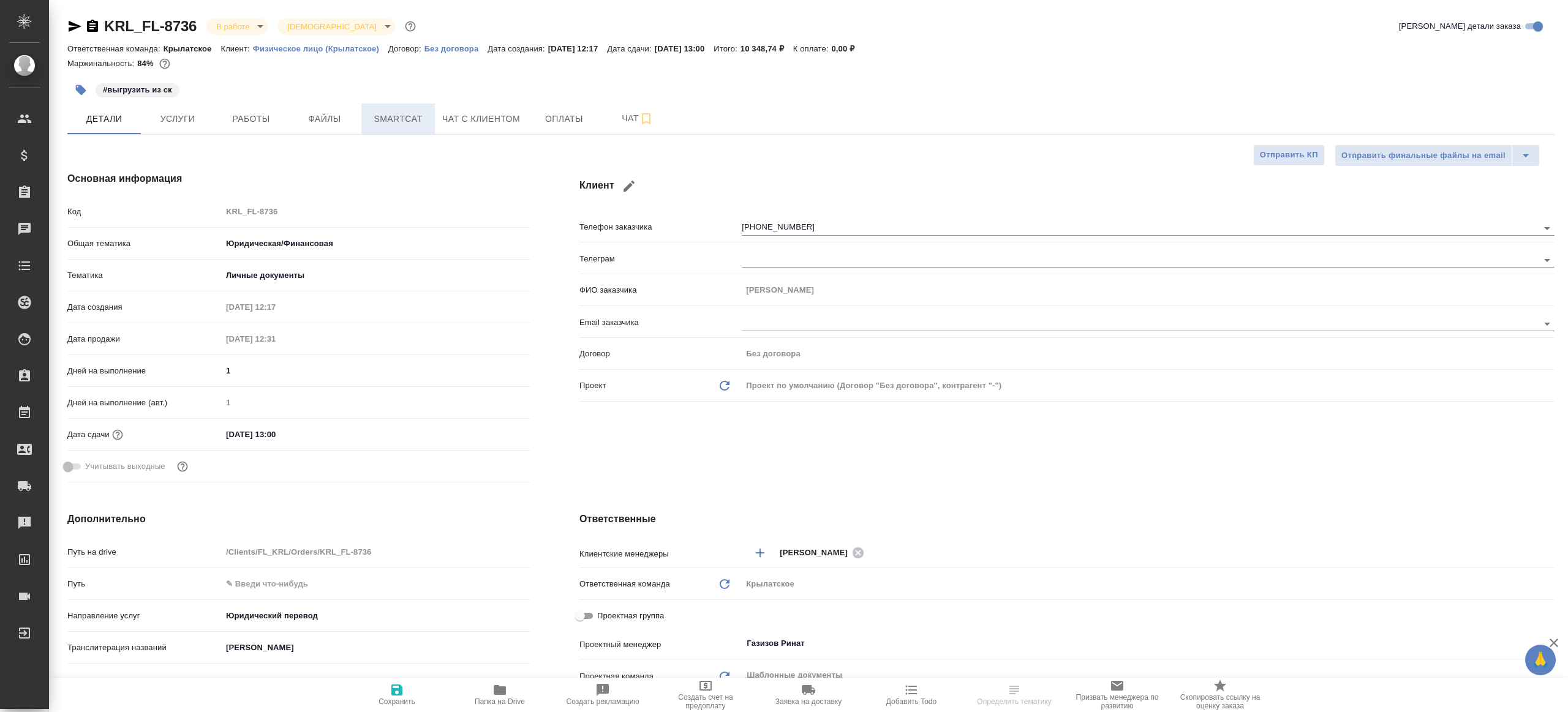
type textarea "x"
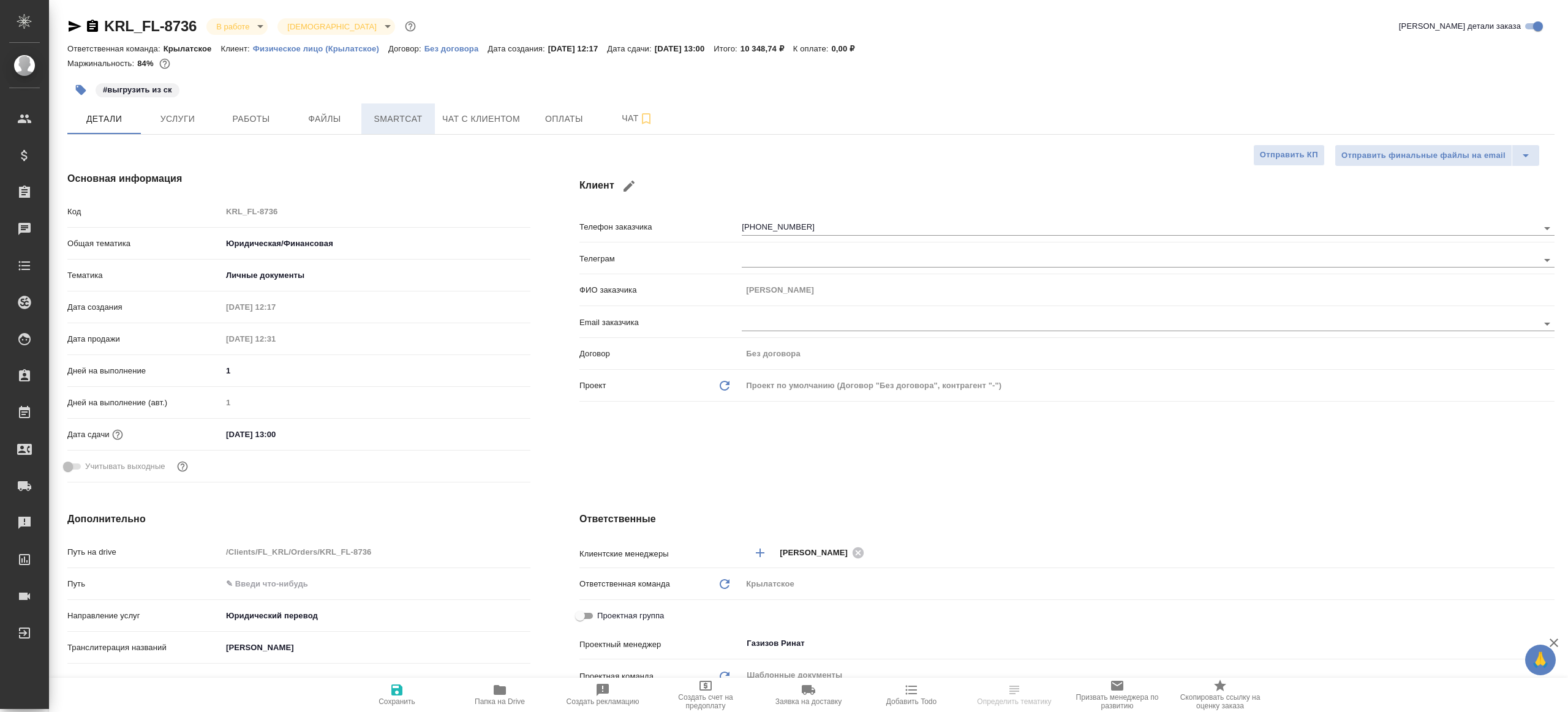
type textarea "x"
click at [404, 119] on span "Smartcat" at bounding box center [398, 119] width 59 height 16
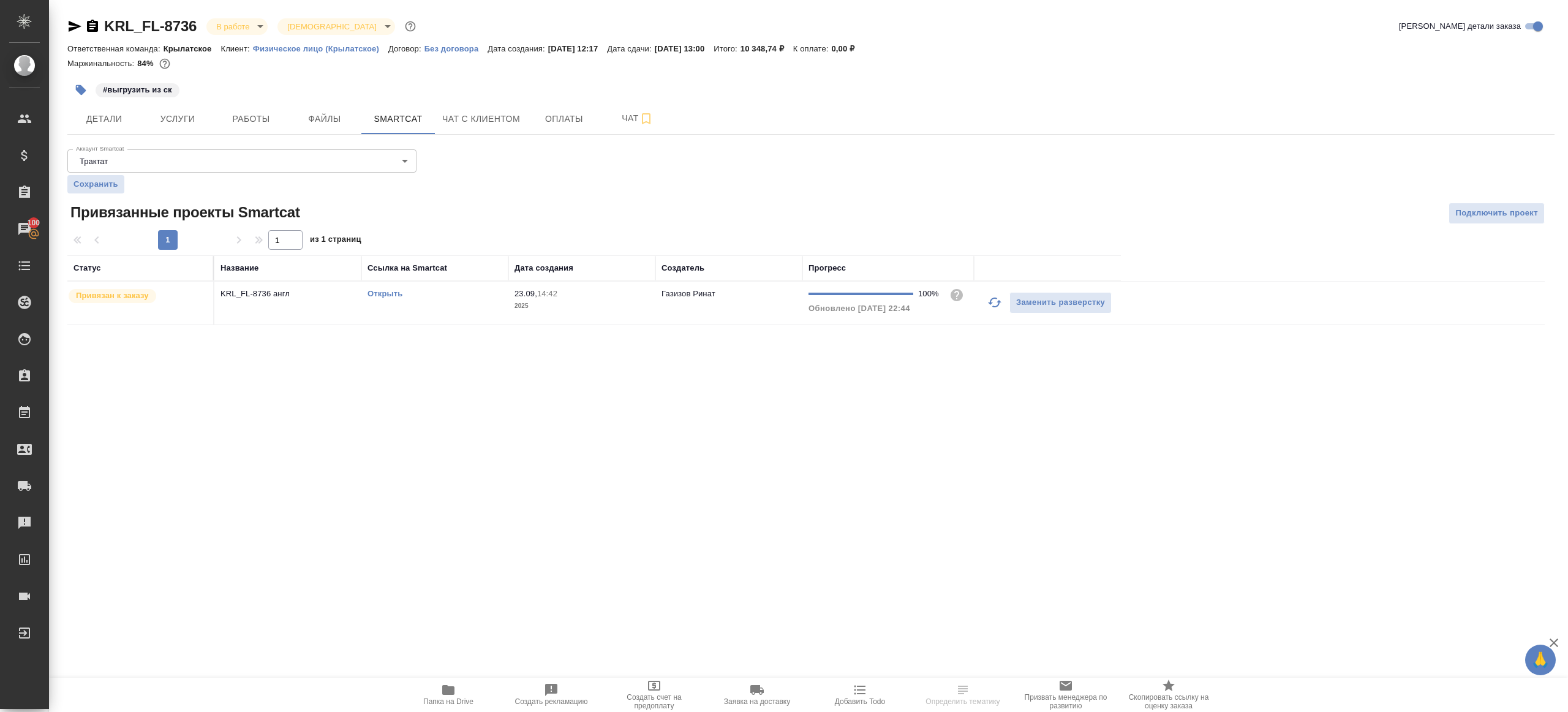
click at [389, 294] on link "Открыть" at bounding box center [384, 294] width 35 height 9
click at [249, 121] on span "Работы" at bounding box center [251, 119] width 59 height 16
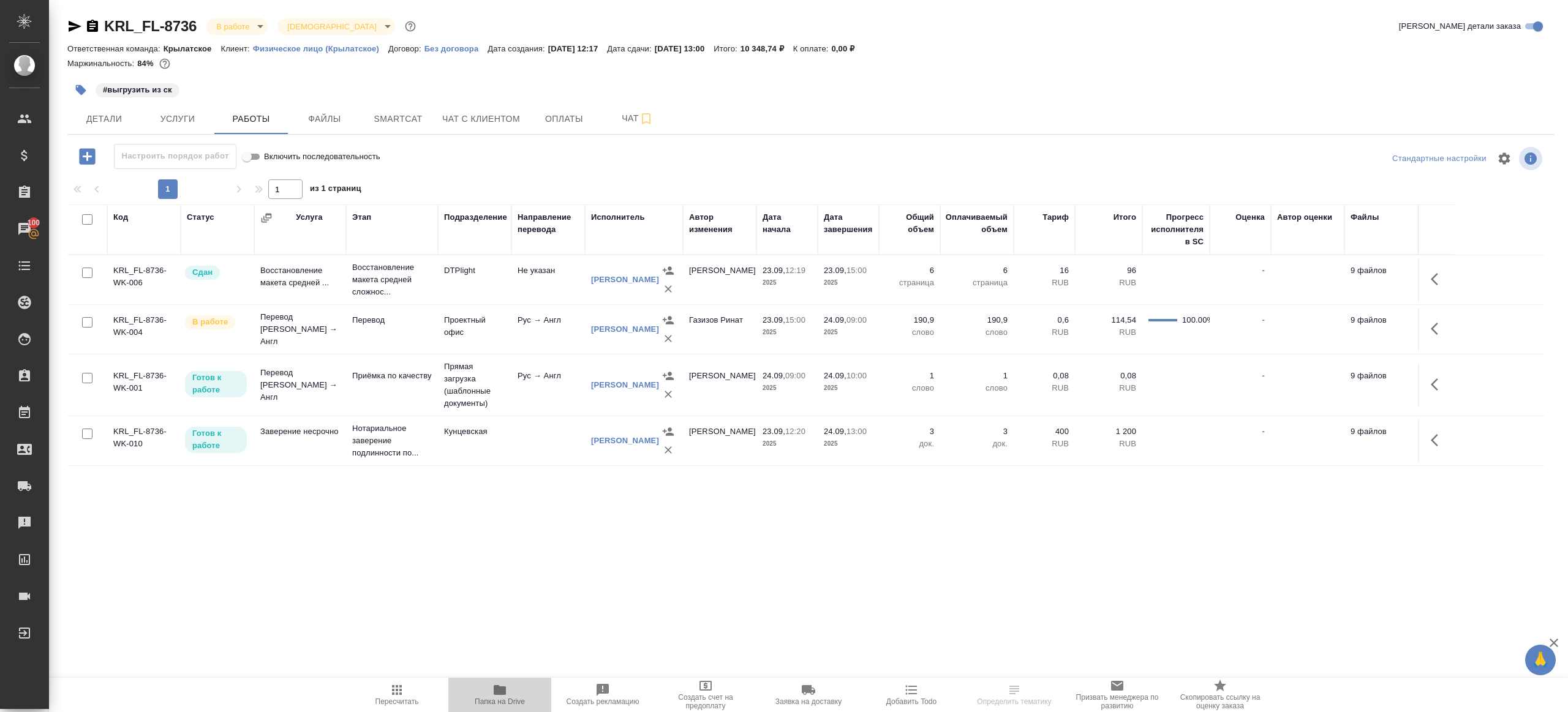
click at [501, 688] on icon "button" at bounding box center [500, 690] width 13 height 10
click at [1443, 328] on icon "button" at bounding box center [1438, 329] width 15 height 15
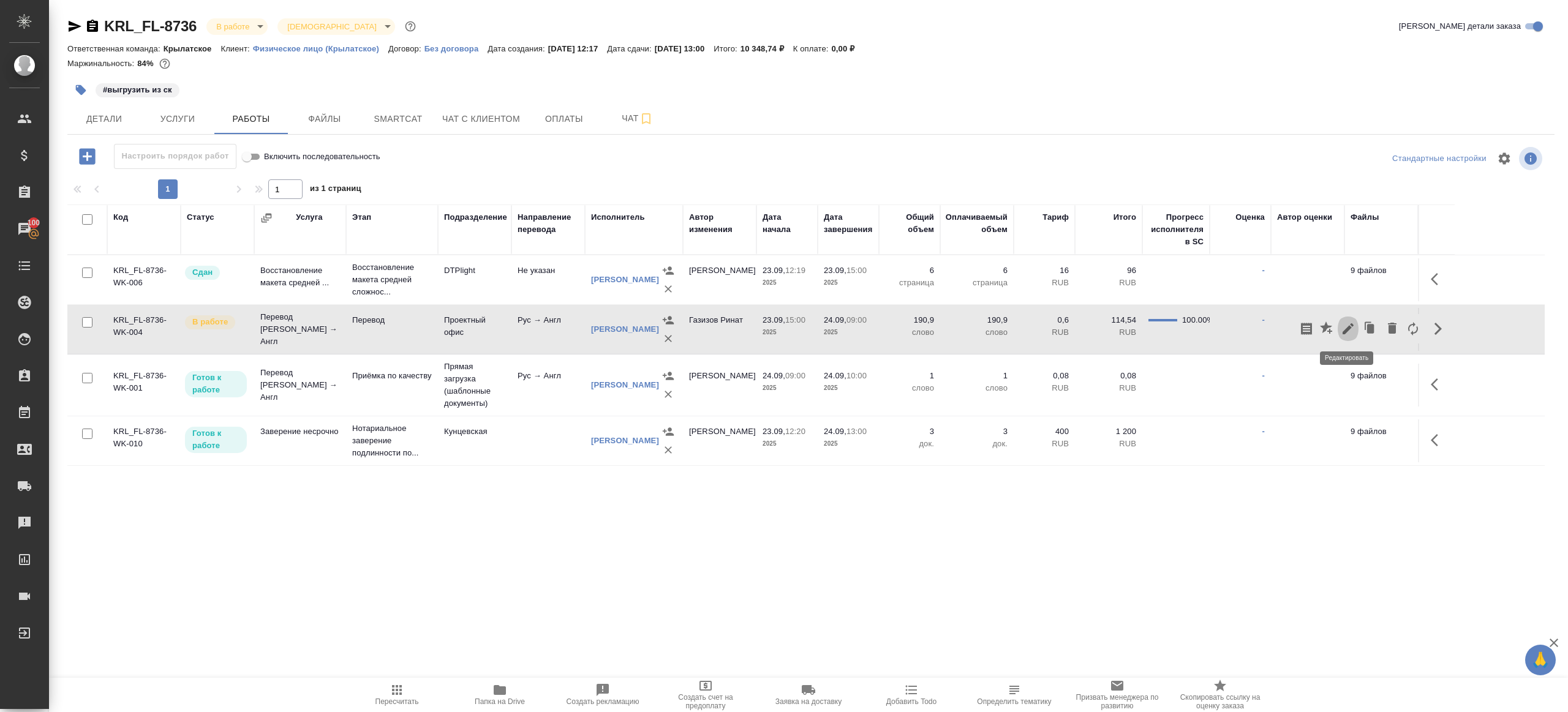
click at [1346, 333] on icon "button" at bounding box center [1348, 329] width 15 height 15
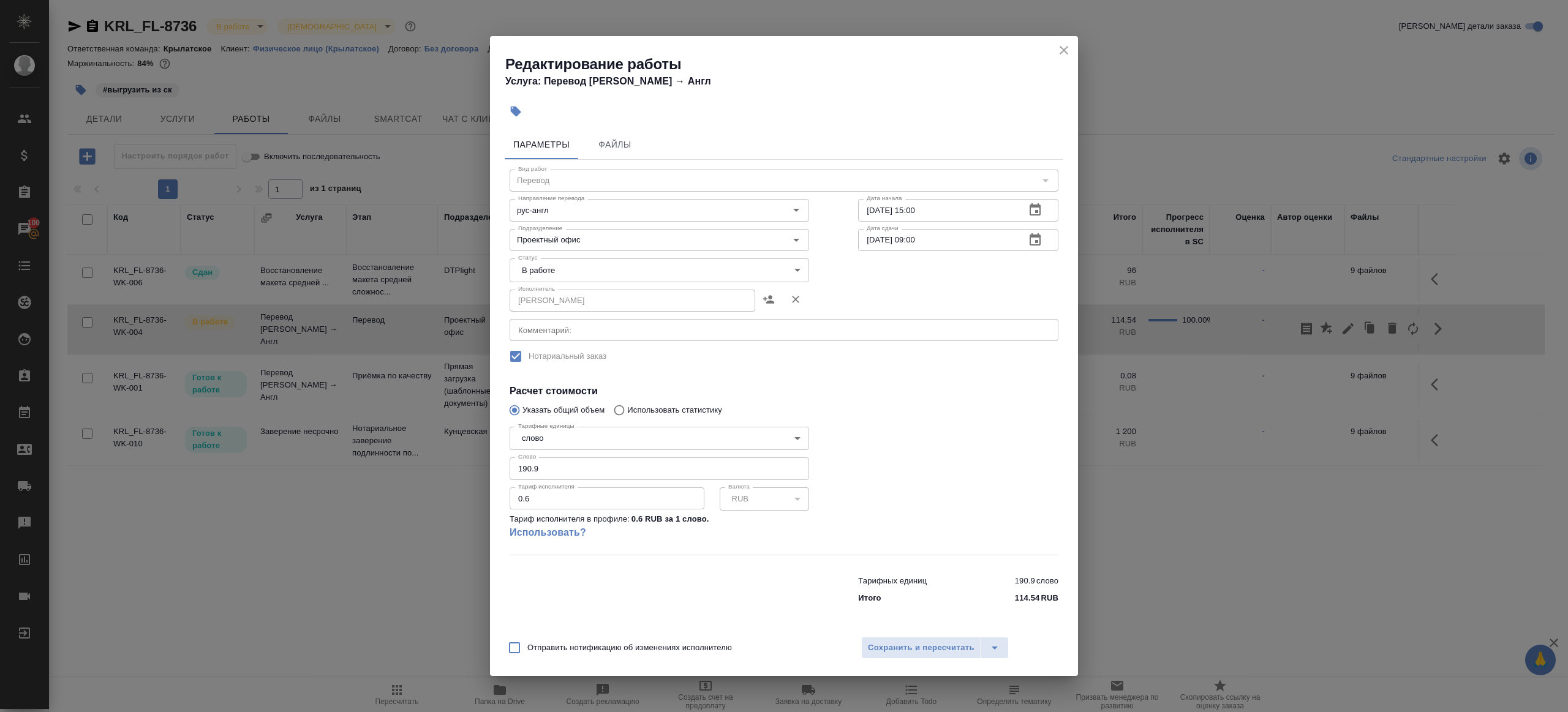
click at [578, 265] on body "🙏 .cls-1 fill:#fff; AWATERA [PERSON_NAME] Клиенты Спецификации Заказы 100 Чаты …" at bounding box center [784, 356] width 1568 height 712
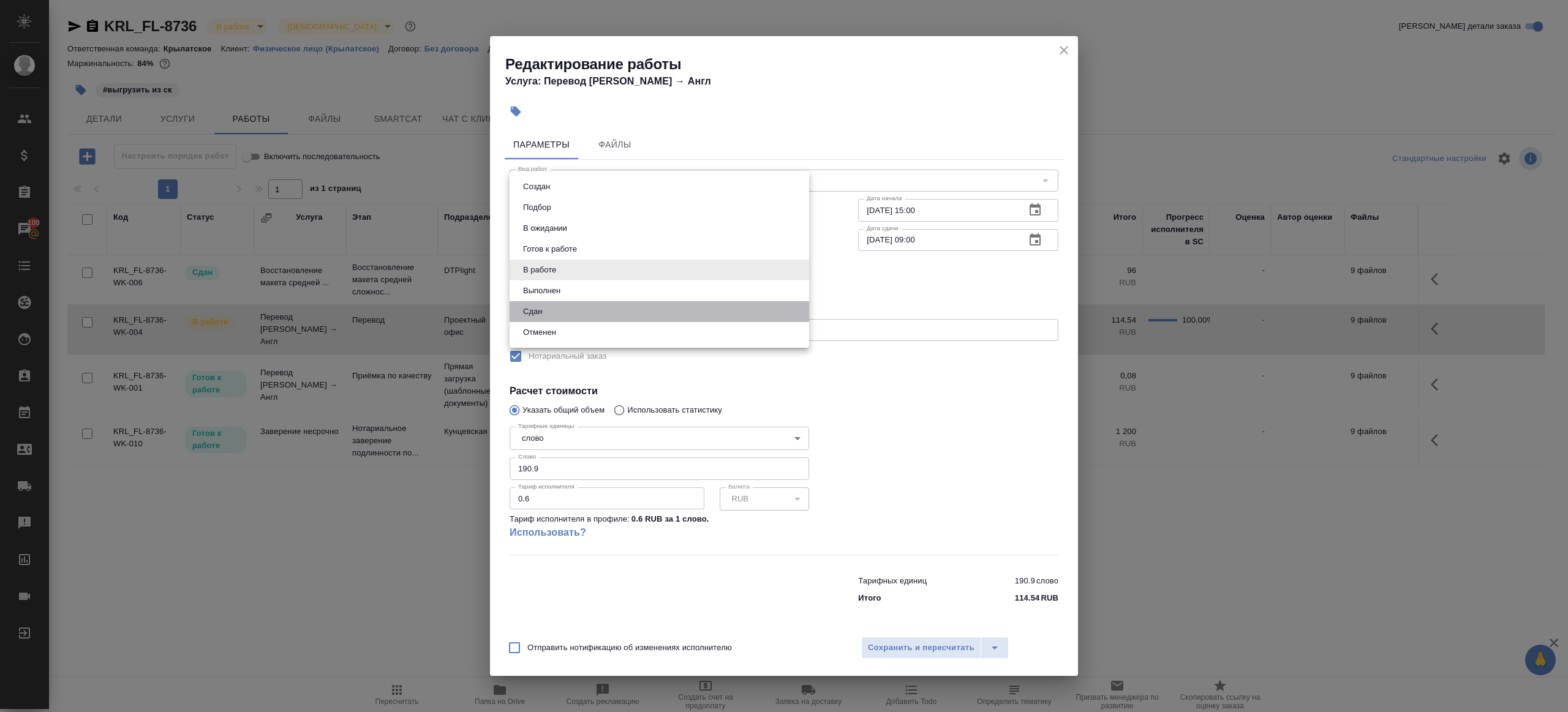
click at [572, 309] on li "Сдан" at bounding box center [659, 312] width 299 height 21
type input "closed"
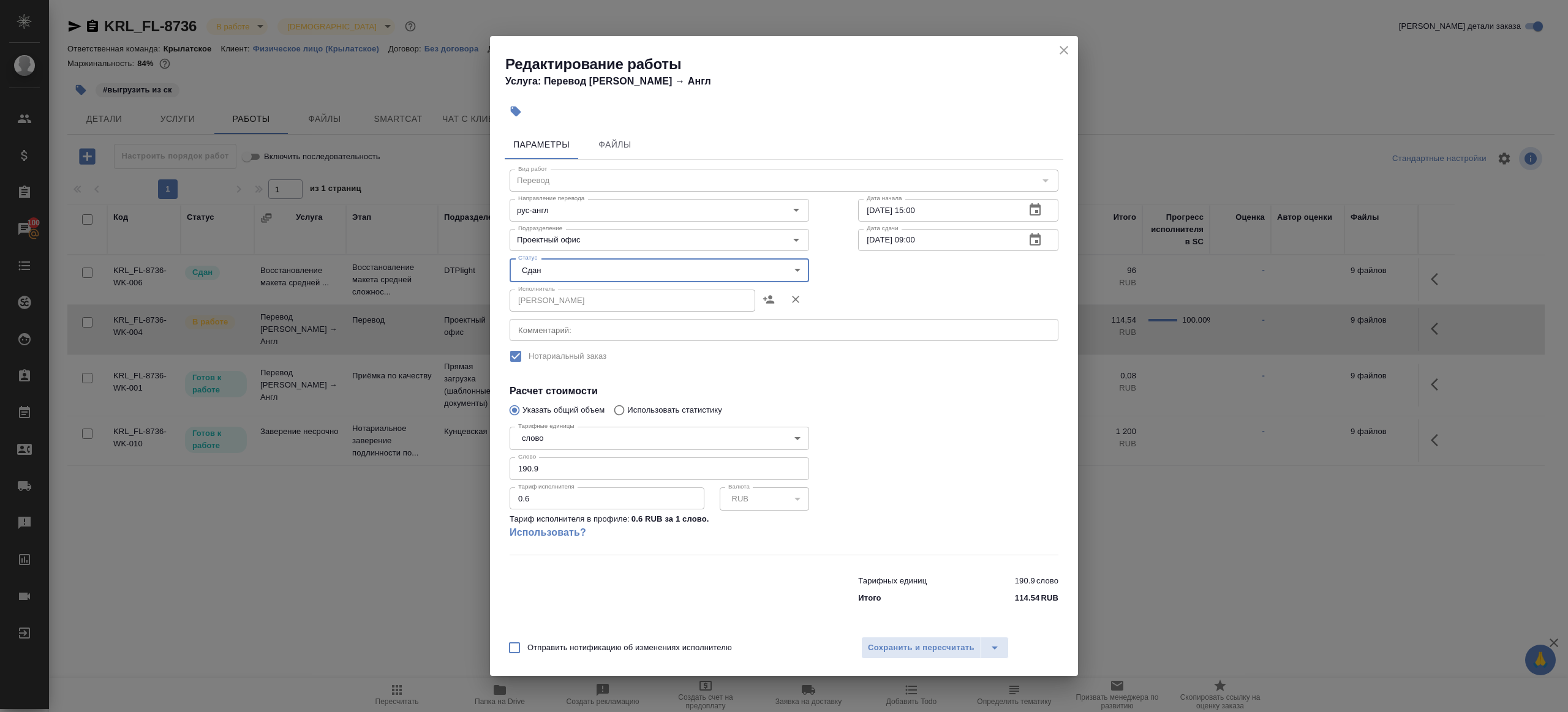
click at [574, 467] on input "190.9" at bounding box center [659, 469] width 299 height 22
paste input "82.05"
type input "82.05"
click at [990, 457] on div at bounding box center [957, 489] width 249 height 182
click at [891, 650] on span "Сохранить и пересчитать" at bounding box center [921, 648] width 106 height 14
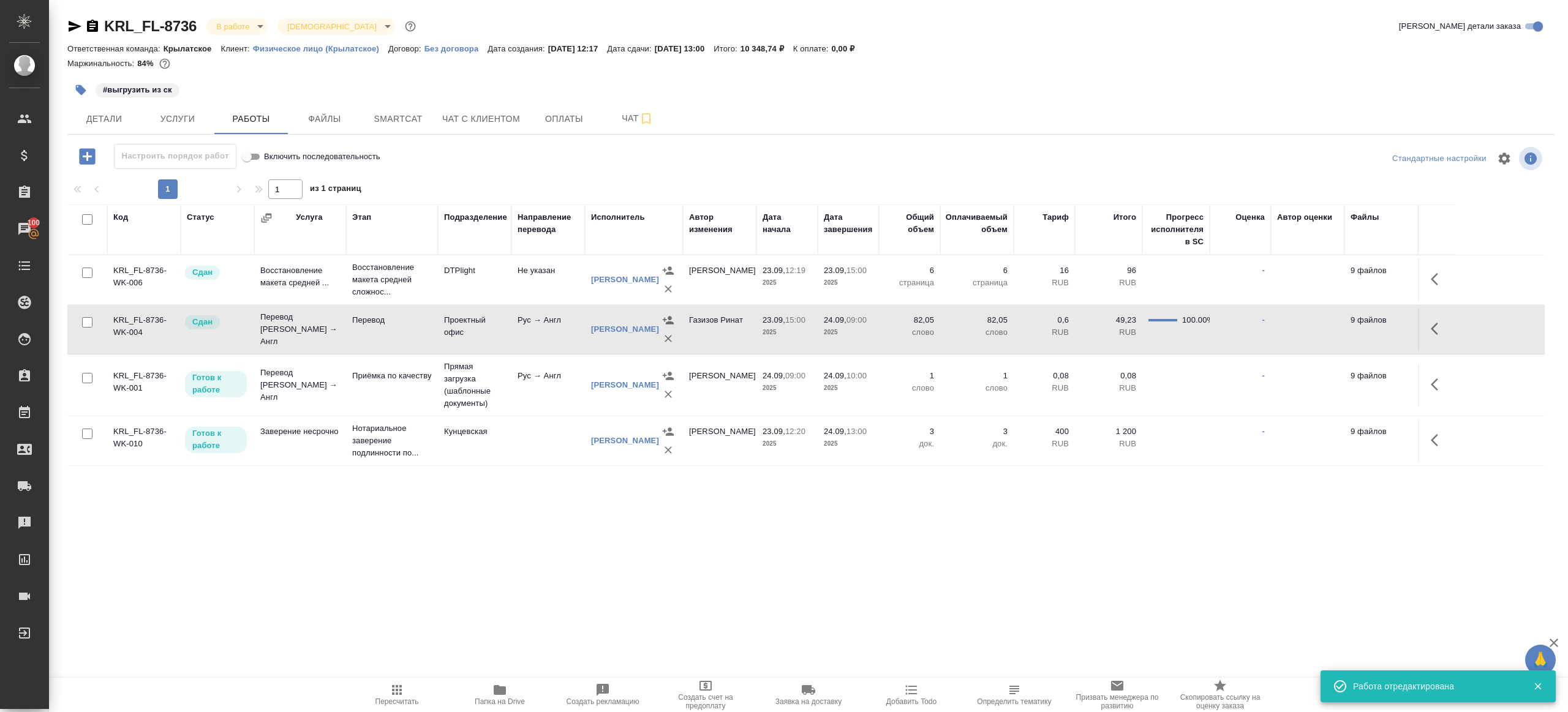
click at [90, 88] on button "button" at bounding box center [81, 90] width 27 height 27
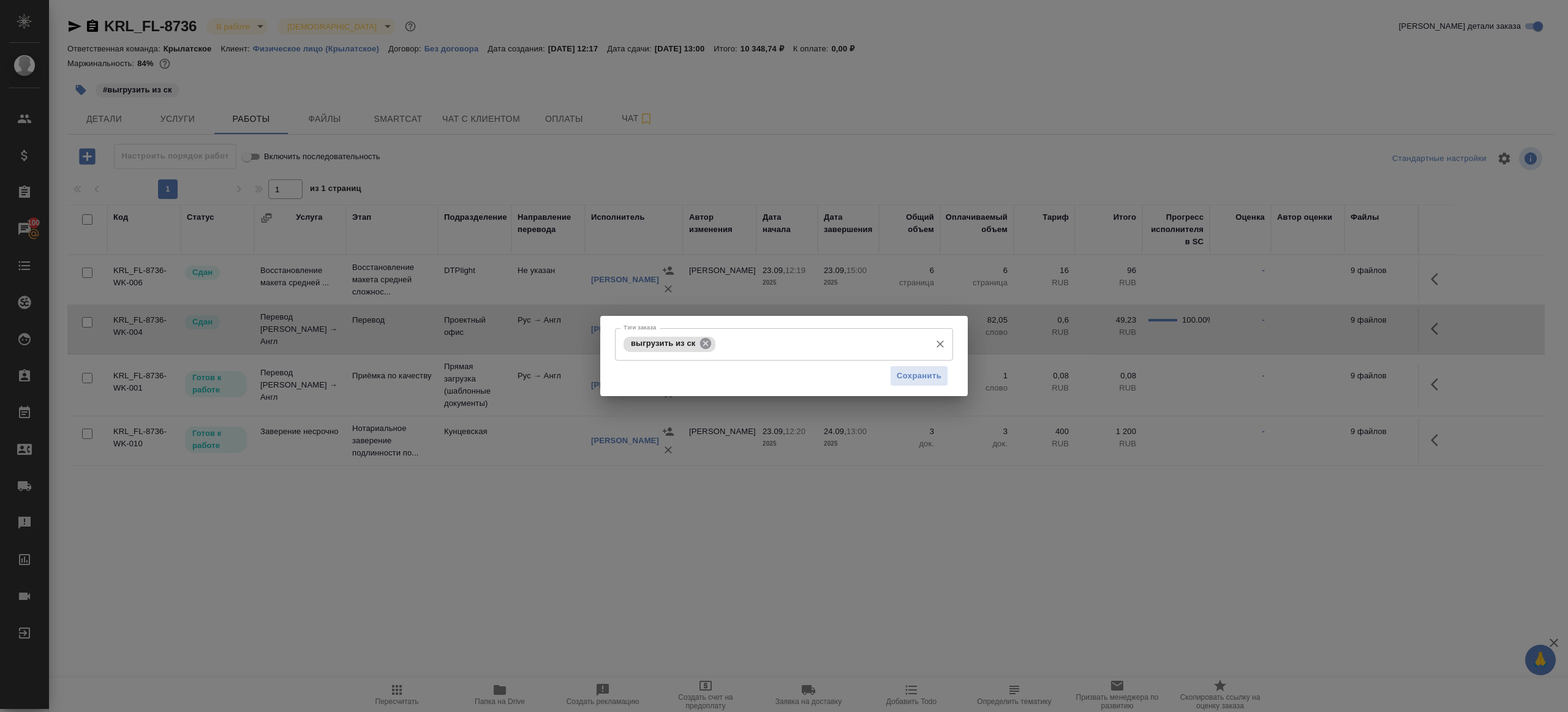
click at [705, 343] on icon at bounding box center [705, 343] width 11 height 11
click at [932, 380] on span "Сохранить" at bounding box center [919, 376] width 44 height 14
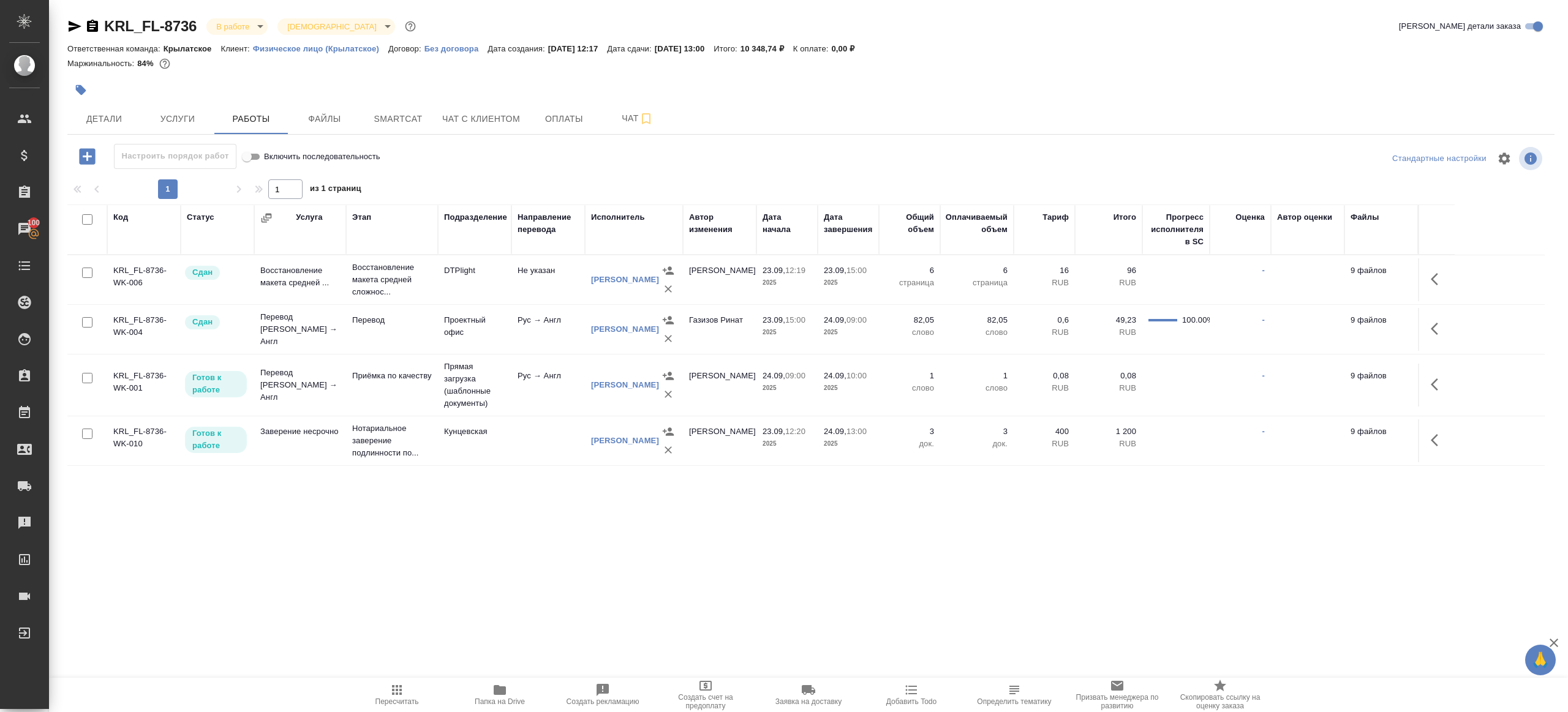
click at [84, 87] on icon "button" at bounding box center [81, 89] width 13 height 13
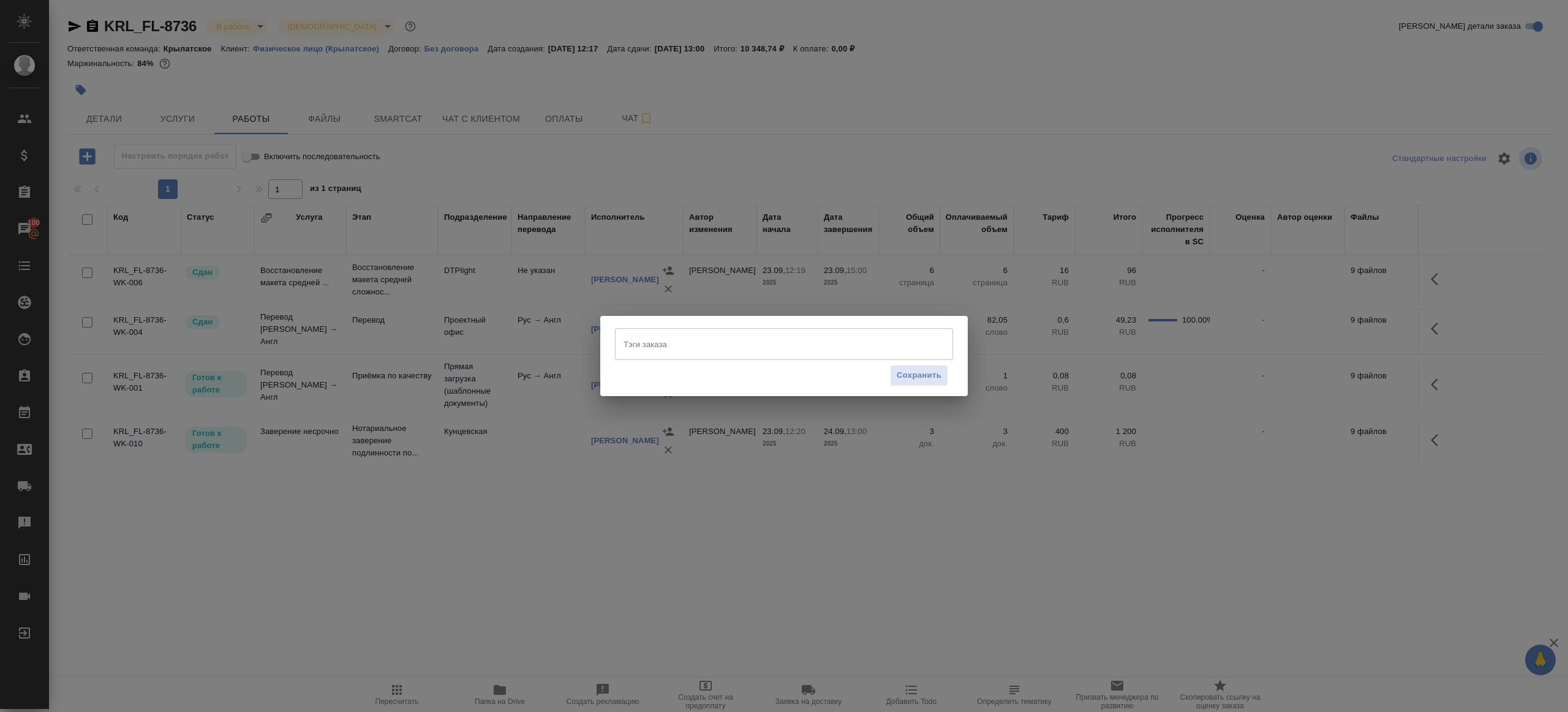
click at [687, 346] on input "Тэги заказа" at bounding box center [772, 344] width 304 height 21
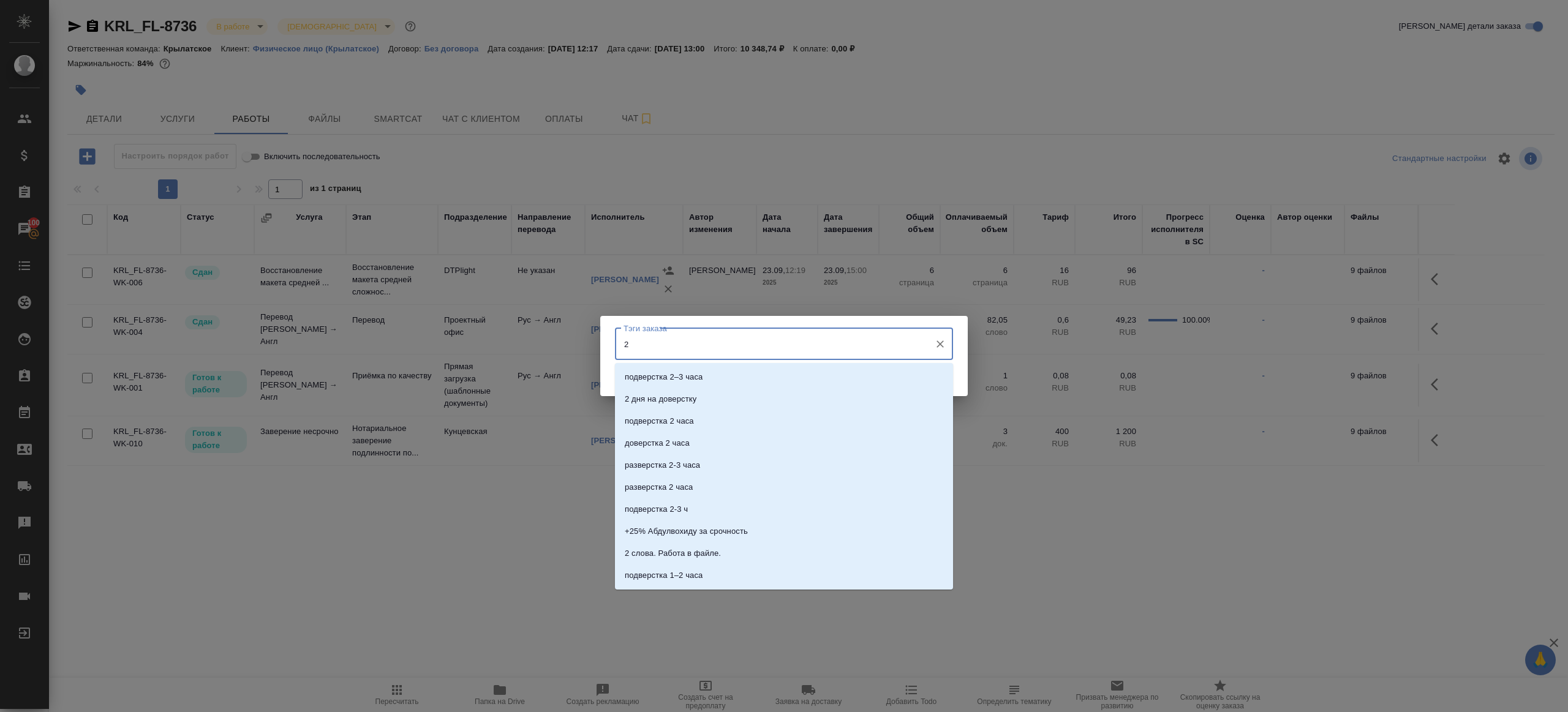
type input "2н"
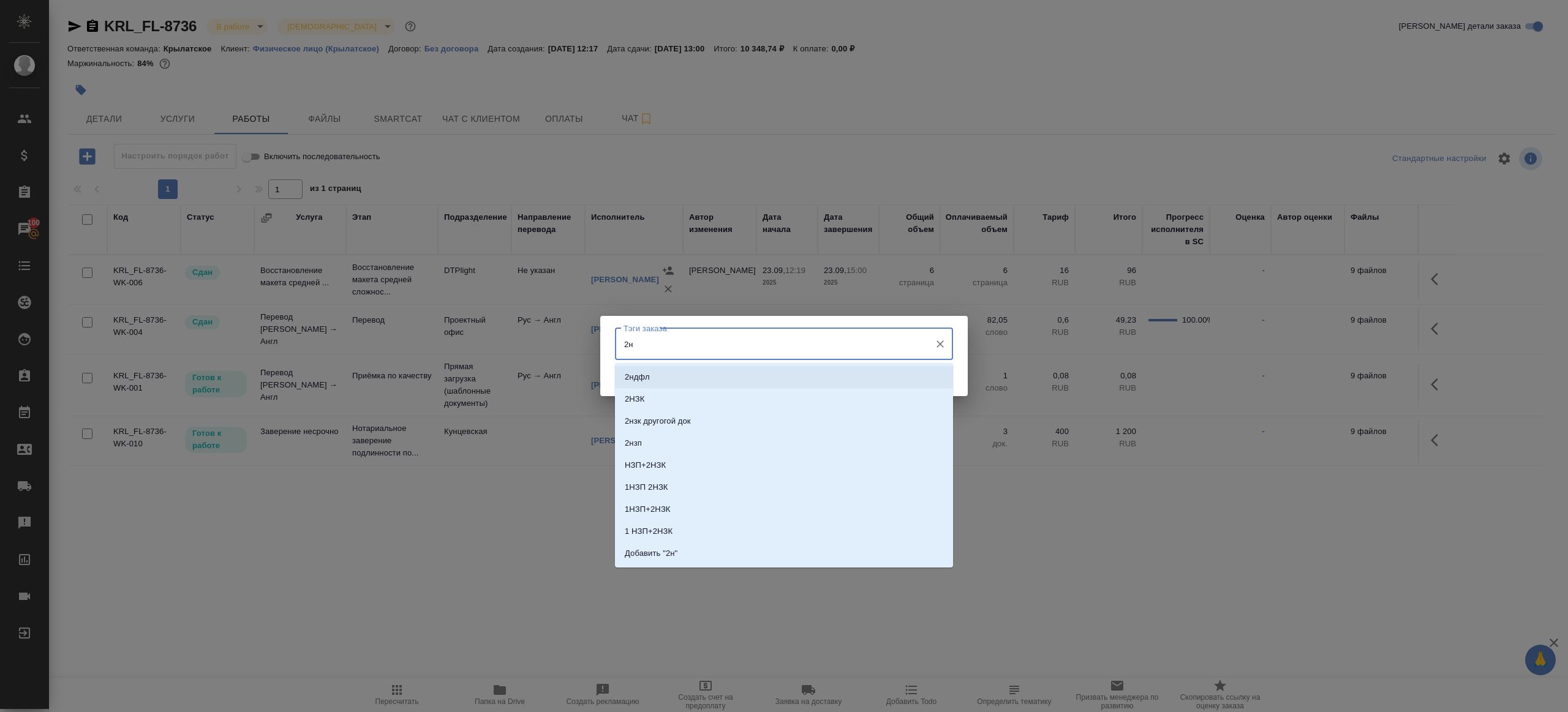
click at [705, 373] on li "2ндфл" at bounding box center [784, 377] width 338 height 22
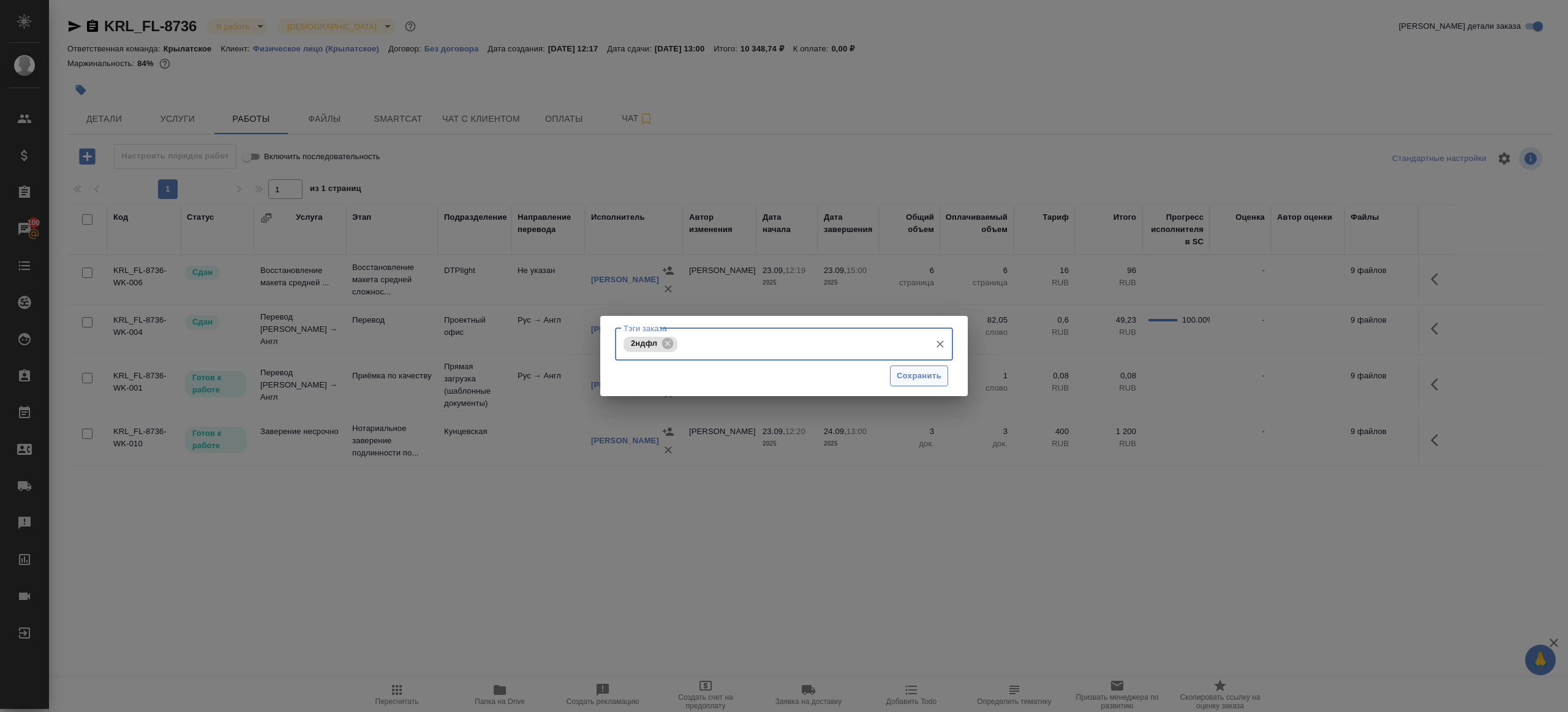
click at [918, 383] on button "Сохранить" at bounding box center [919, 376] width 58 height 21
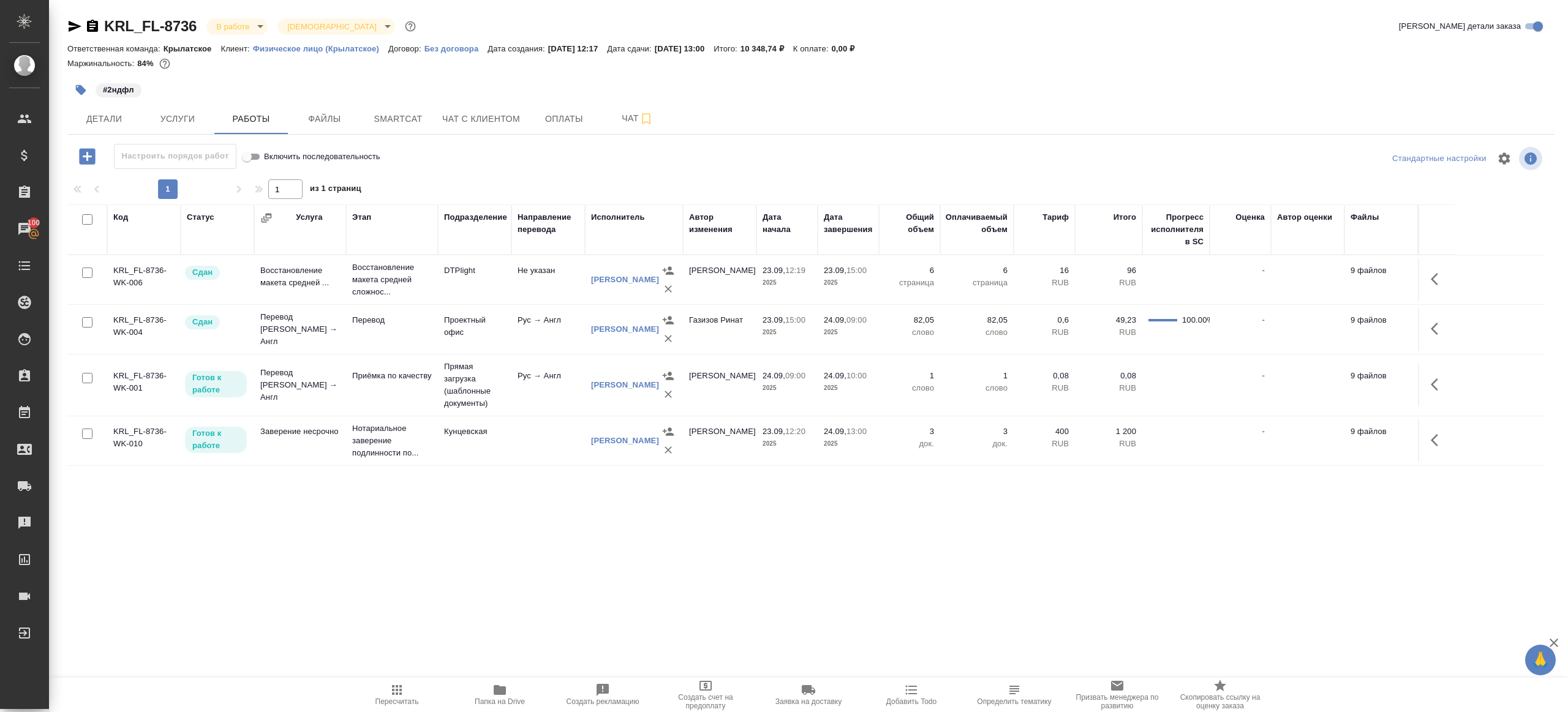
click at [395, 691] on icon "button" at bounding box center [397, 691] width 15 height 15
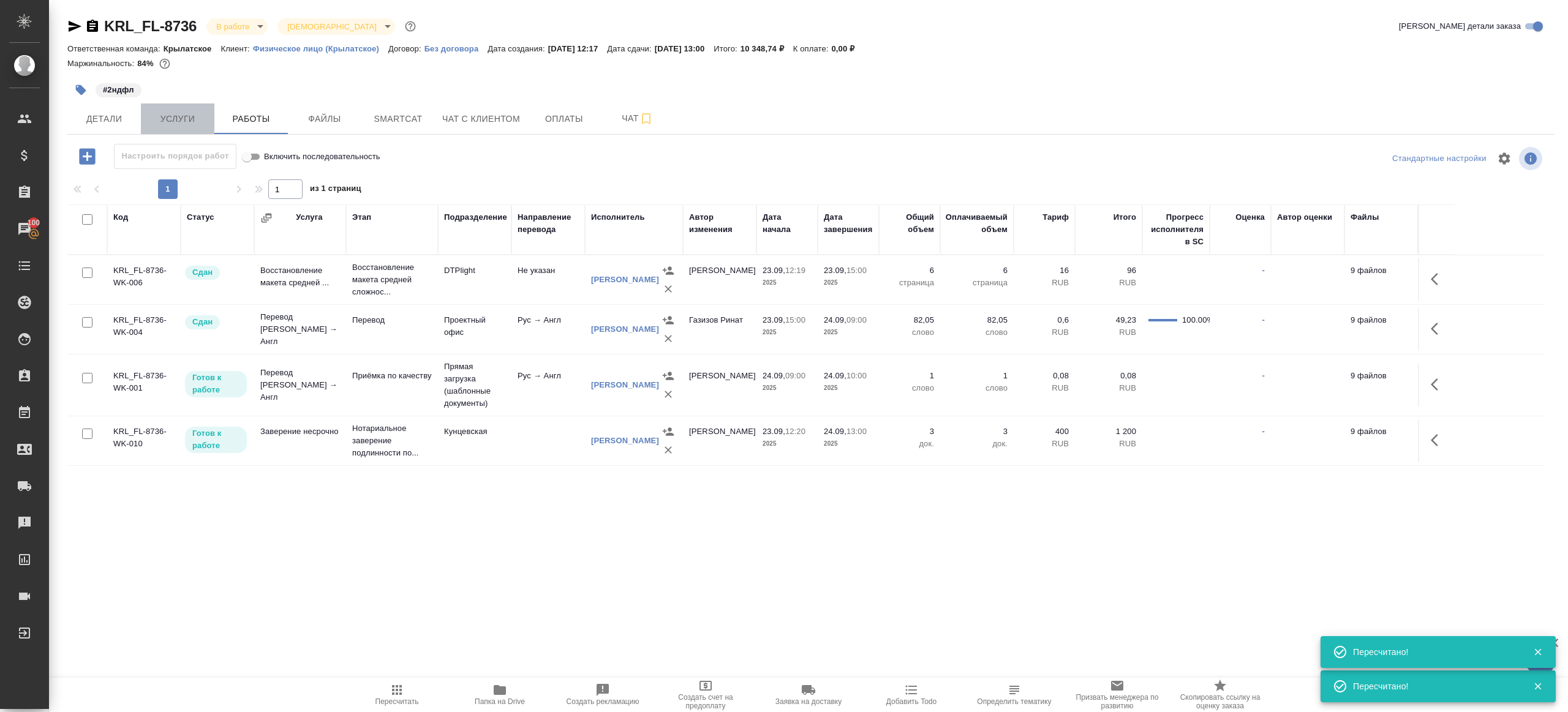
click at [200, 129] on button "Услуги" at bounding box center [177, 118] width 73 height 30
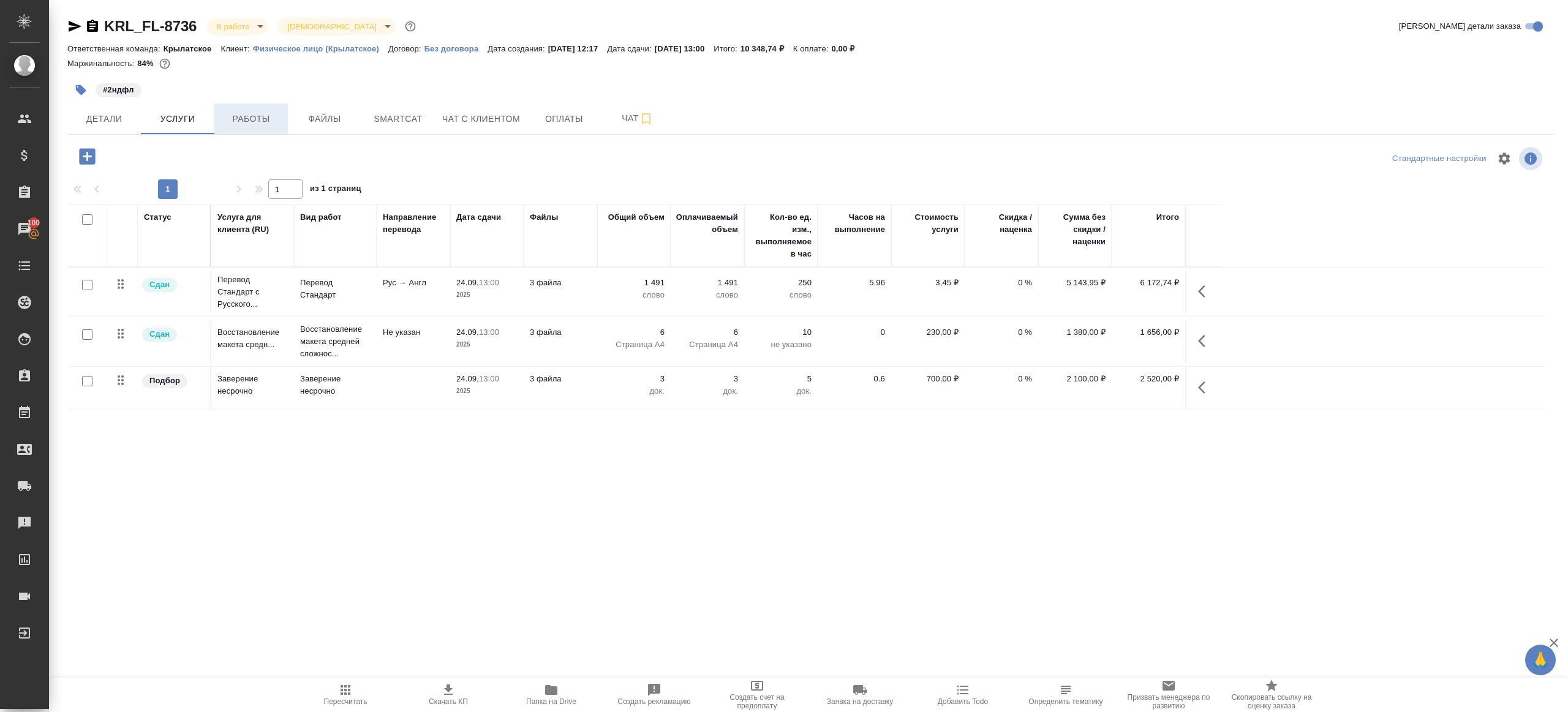
click at [259, 120] on span "Работы" at bounding box center [251, 119] width 59 height 16
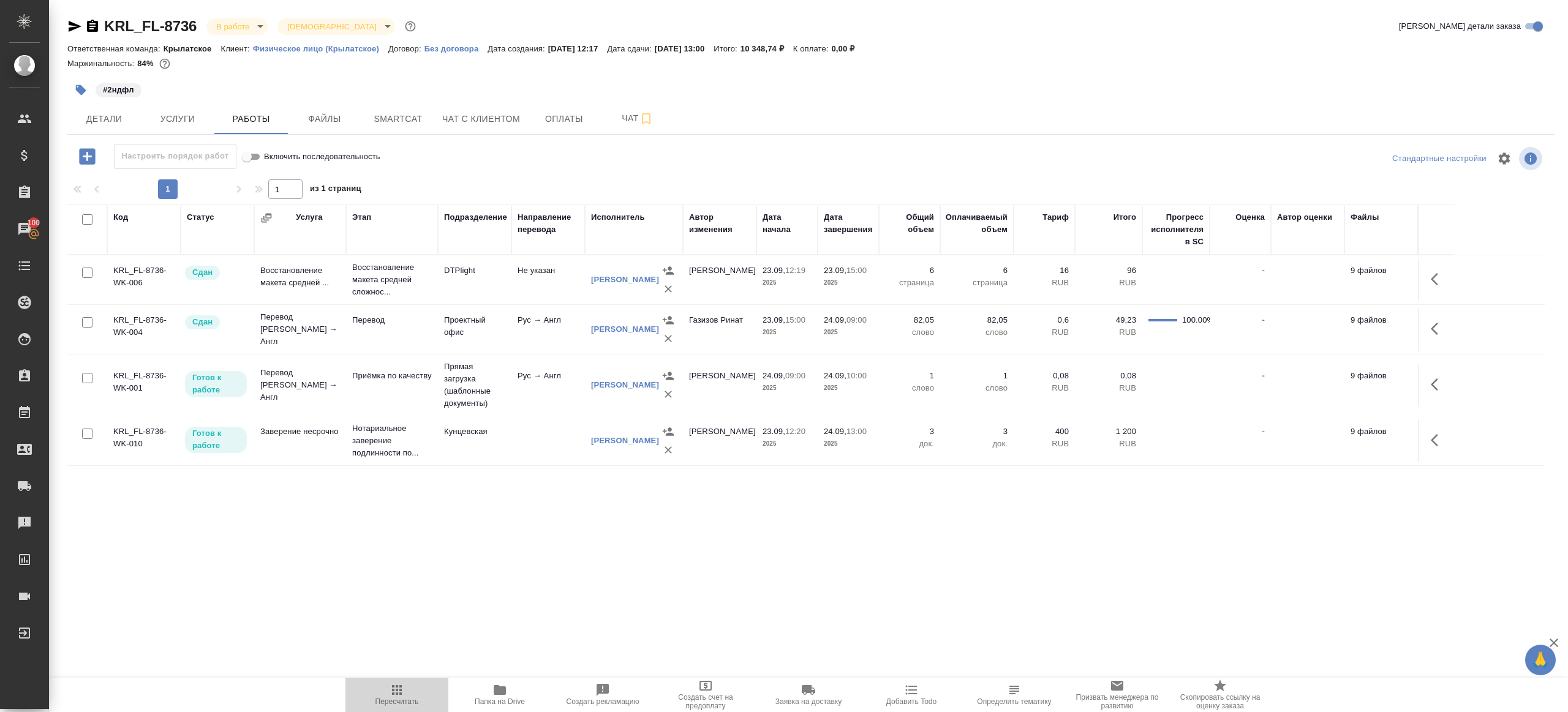
click at [390, 685] on icon "button" at bounding box center [397, 691] width 15 height 15
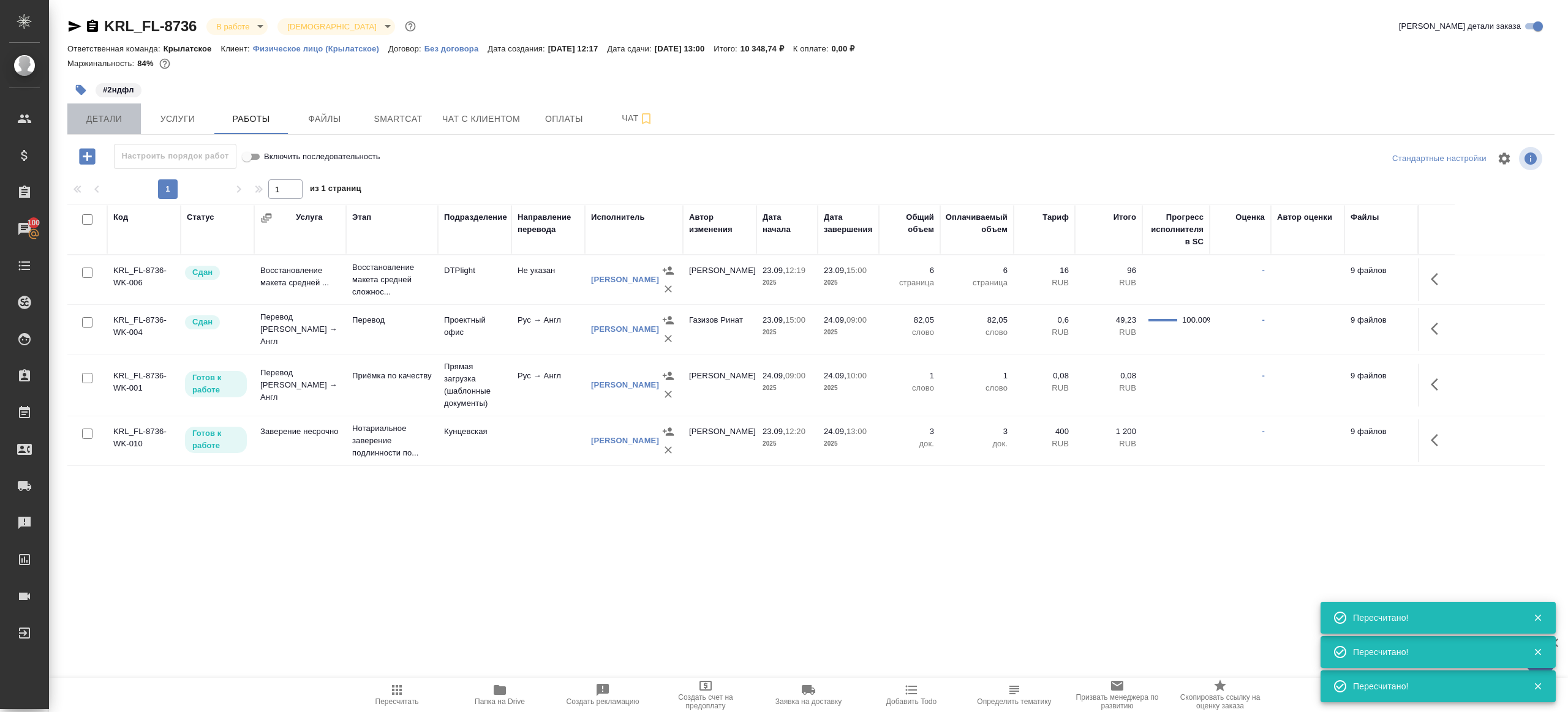
click at [134, 105] on button "Детали" at bounding box center [103, 118] width 73 height 30
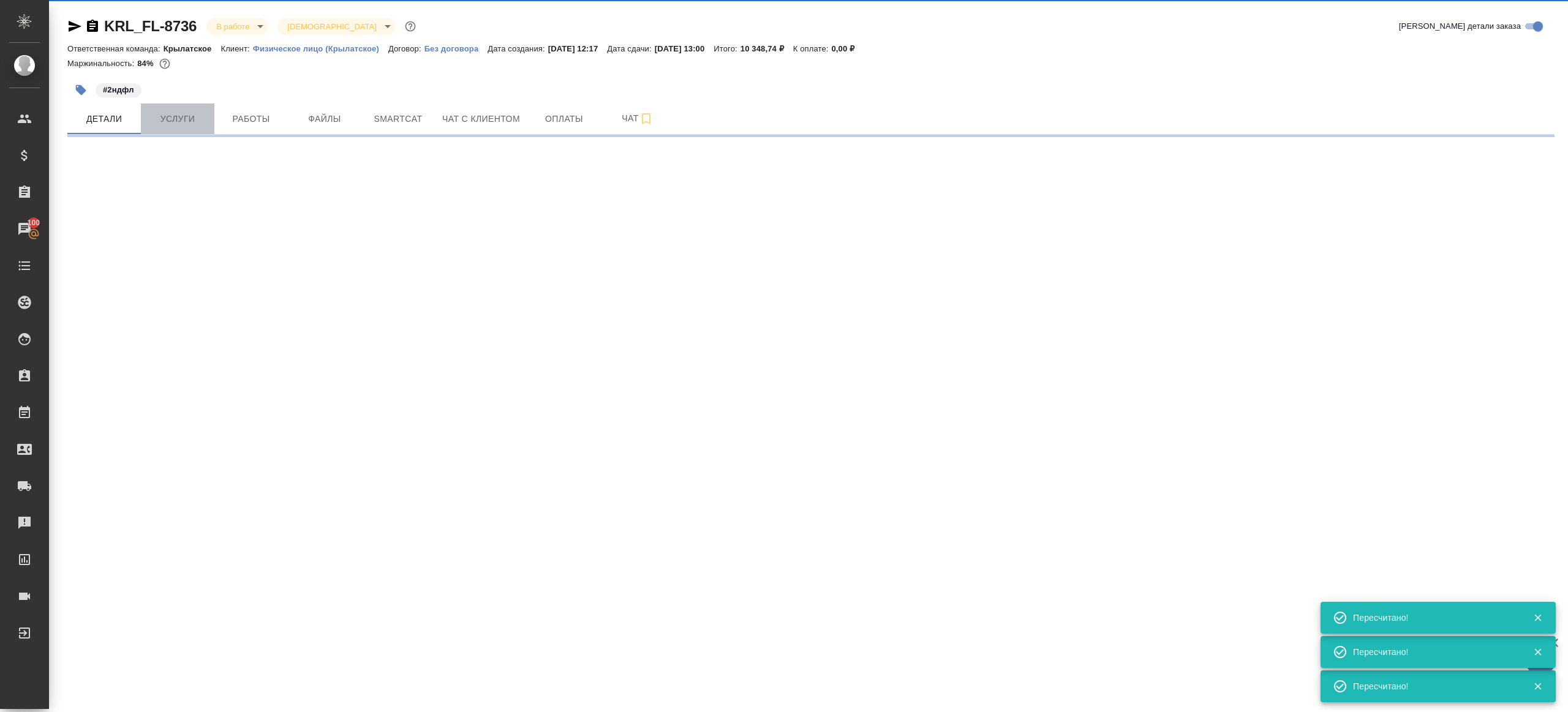
click at [169, 106] on button "Услуги" at bounding box center [177, 118] width 73 height 30
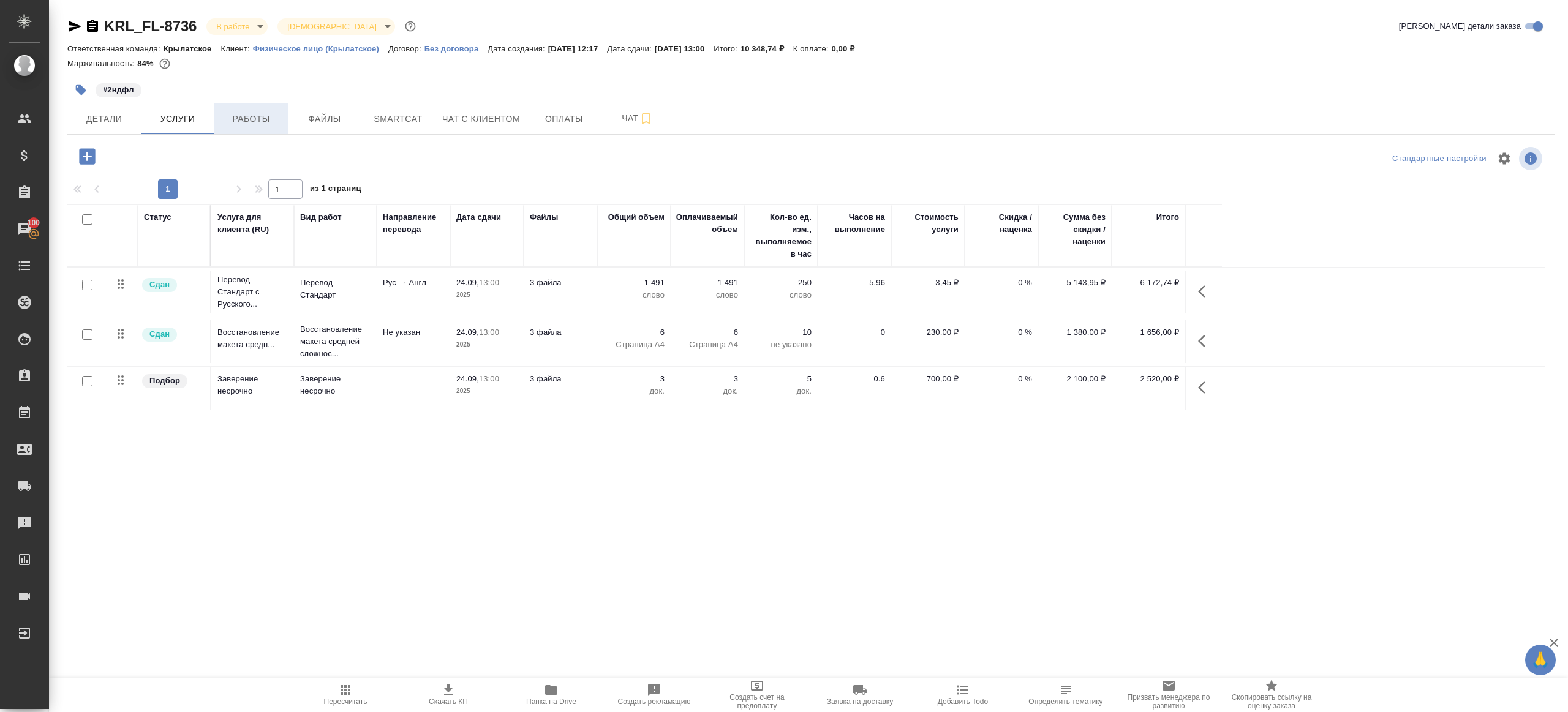
click at [254, 119] on span "Работы" at bounding box center [251, 119] width 59 height 16
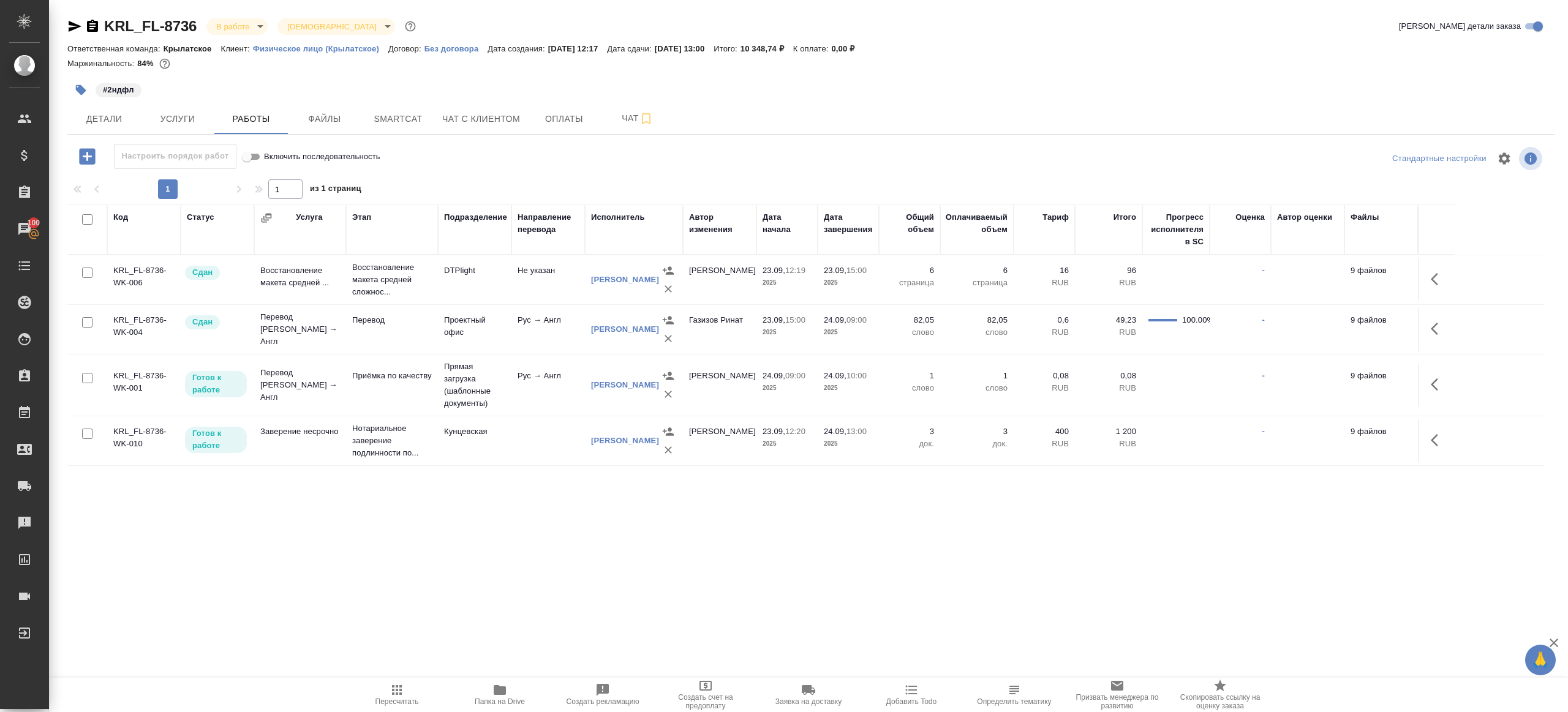
click at [387, 685] on span "Пересчитать" at bounding box center [396, 694] width 88 height 23
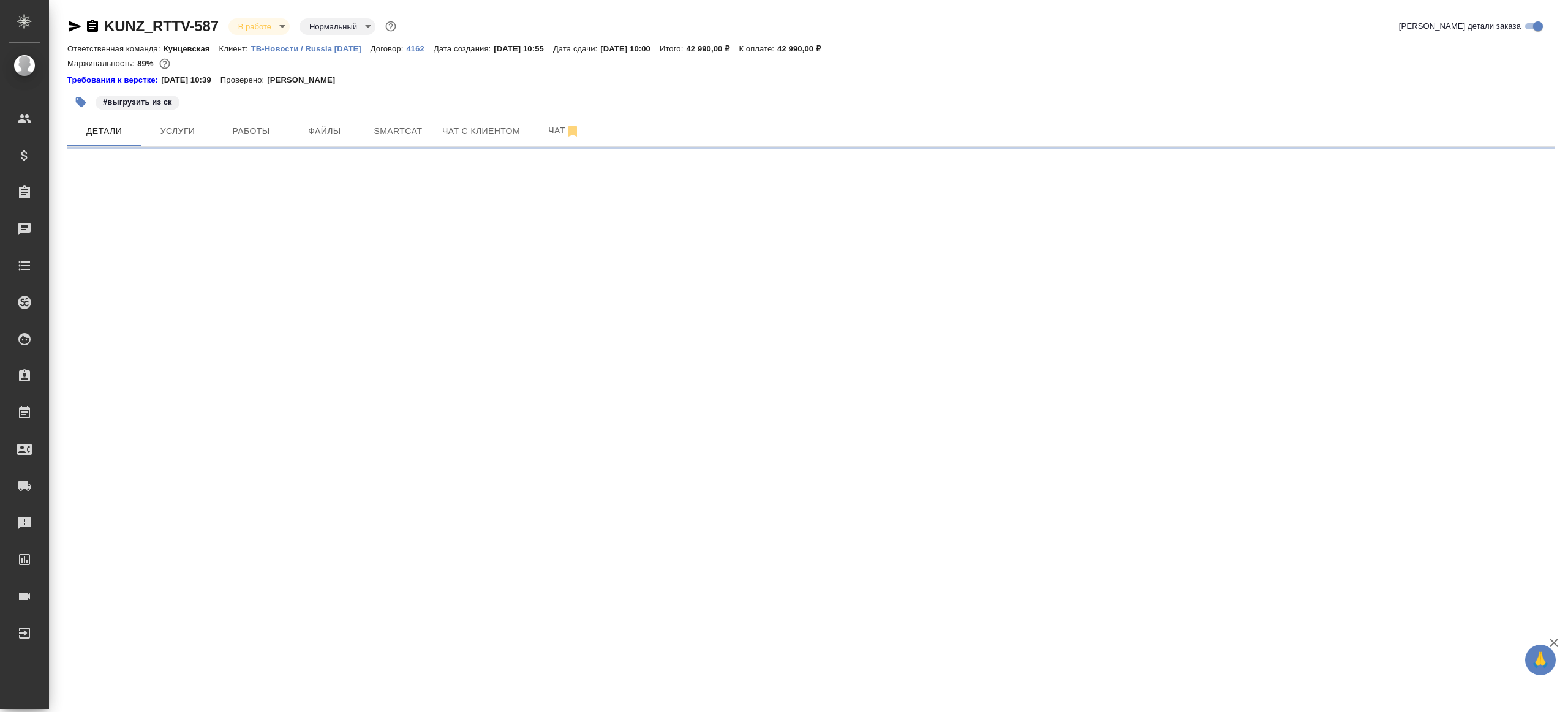
select select "RU"
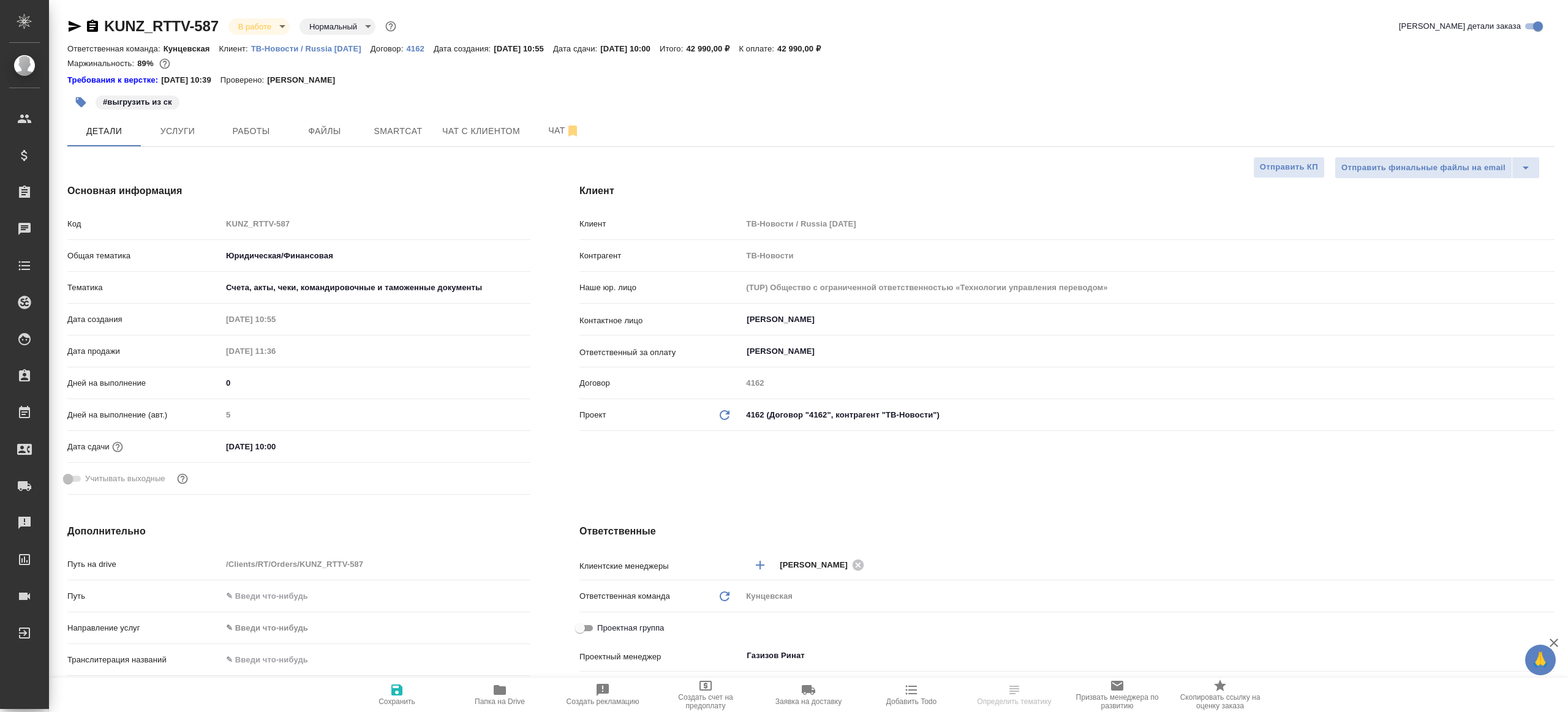
type textarea "x"
select select "RU"
type textarea "x"
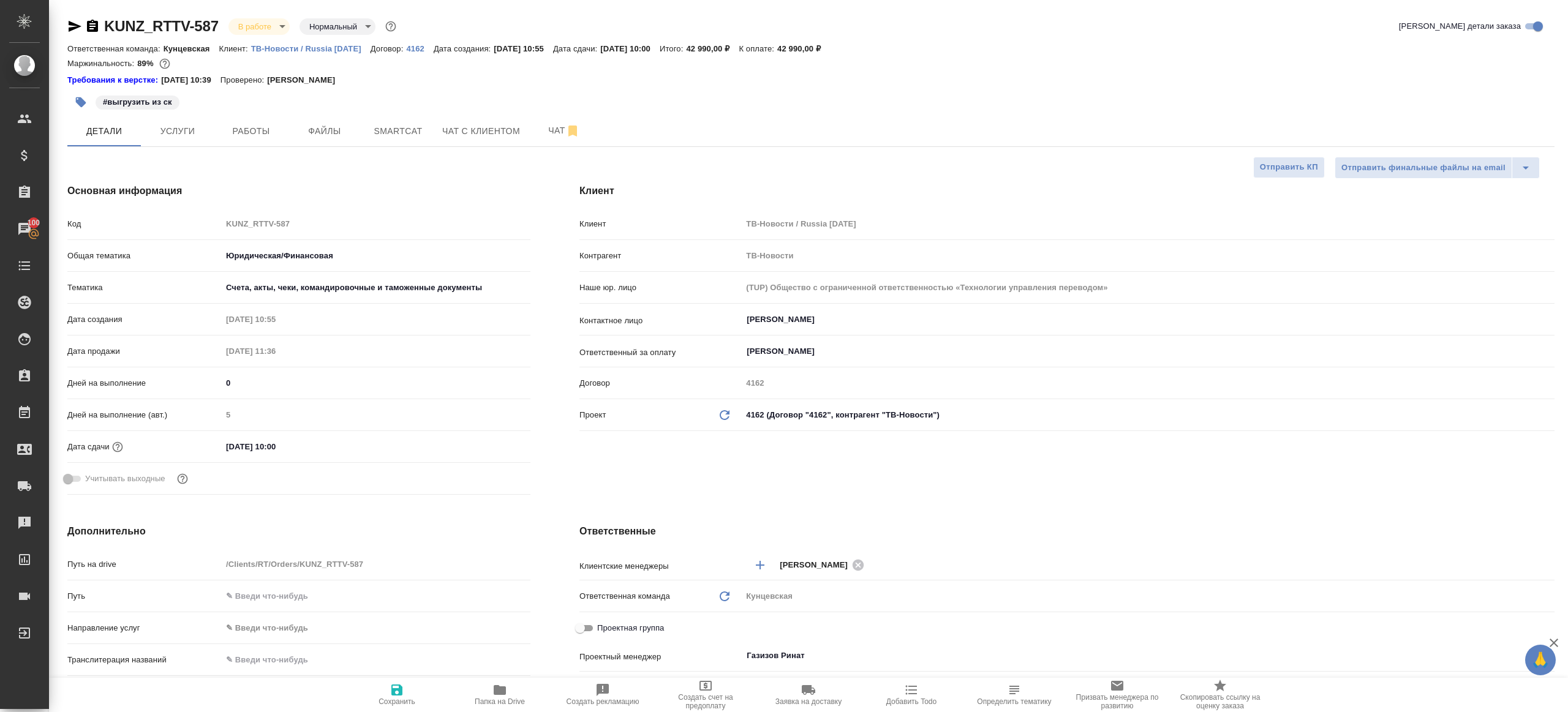
type textarea "x"
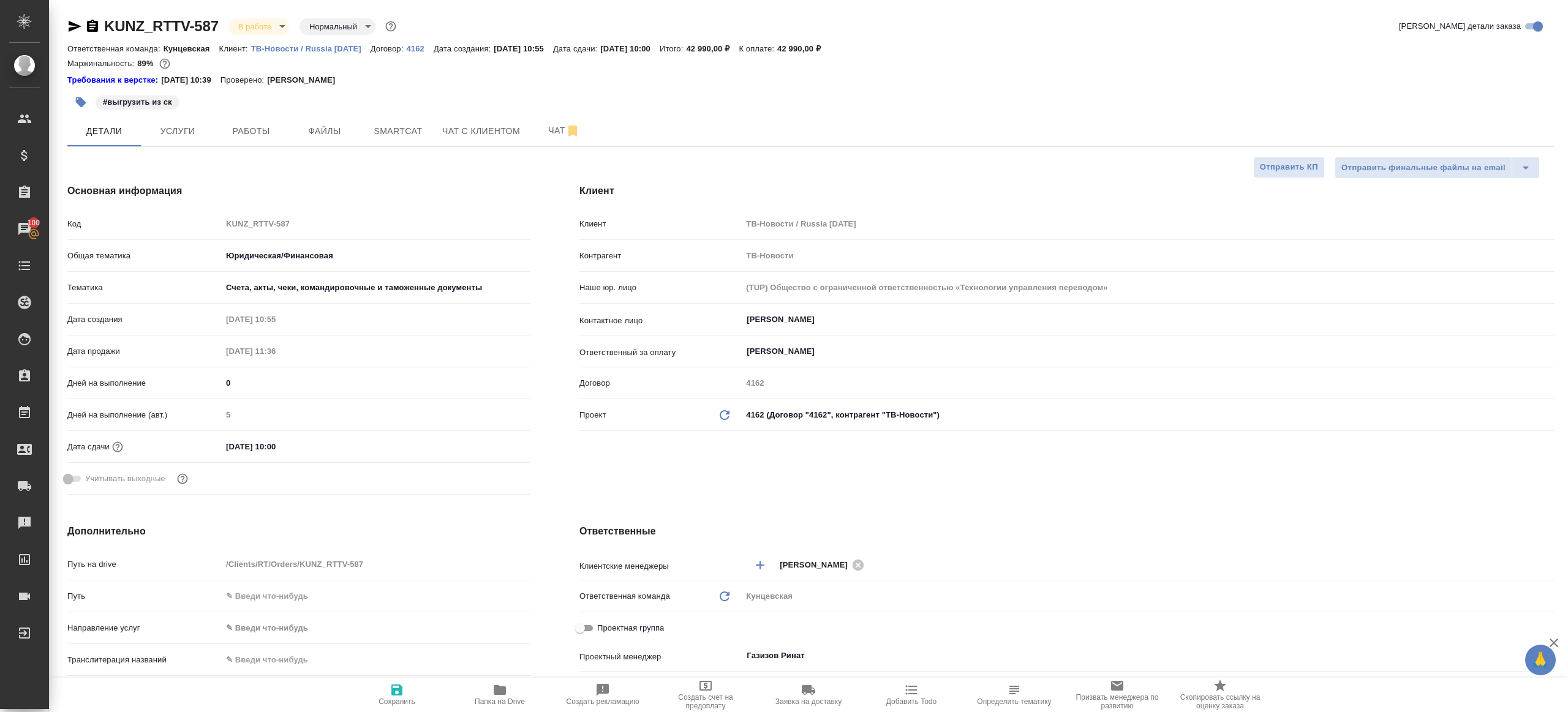
type textarea "x"
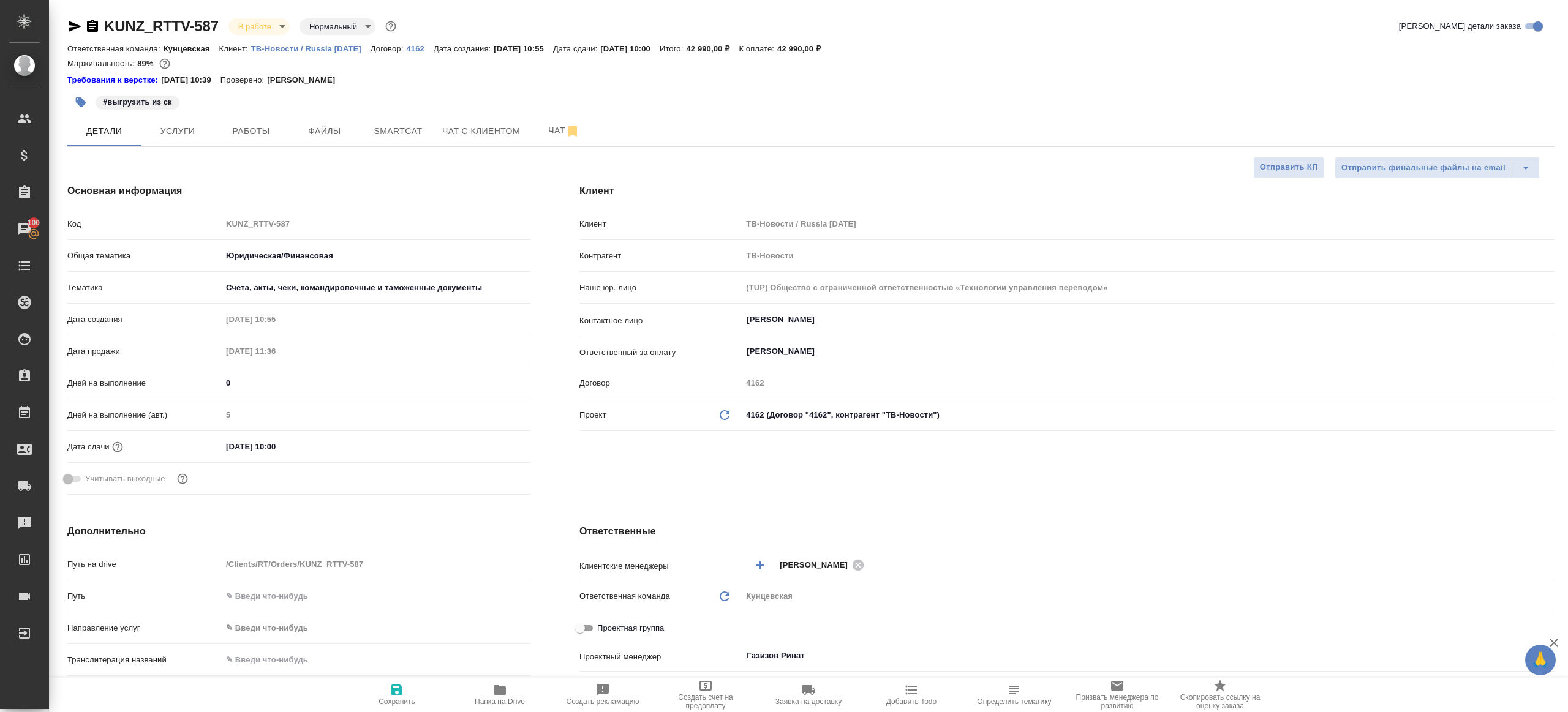
type textarea "x"
click at [250, 123] on button "Работы" at bounding box center [251, 131] width 73 height 30
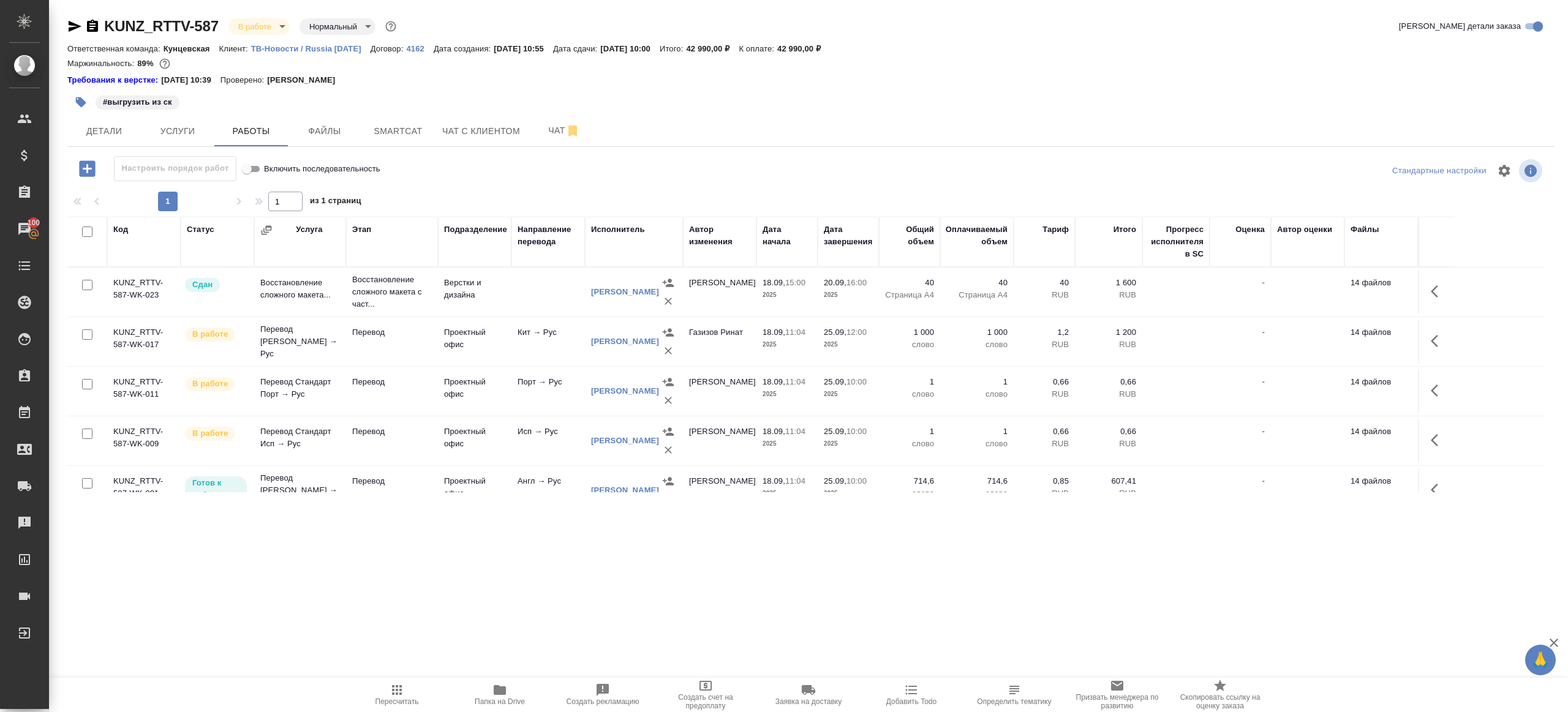
click at [499, 182] on div "Настроить порядок работ Включить последовательность" at bounding box center [315, 171] width 495 height 30
